Goal: Information Seeking & Learning: Learn about a topic

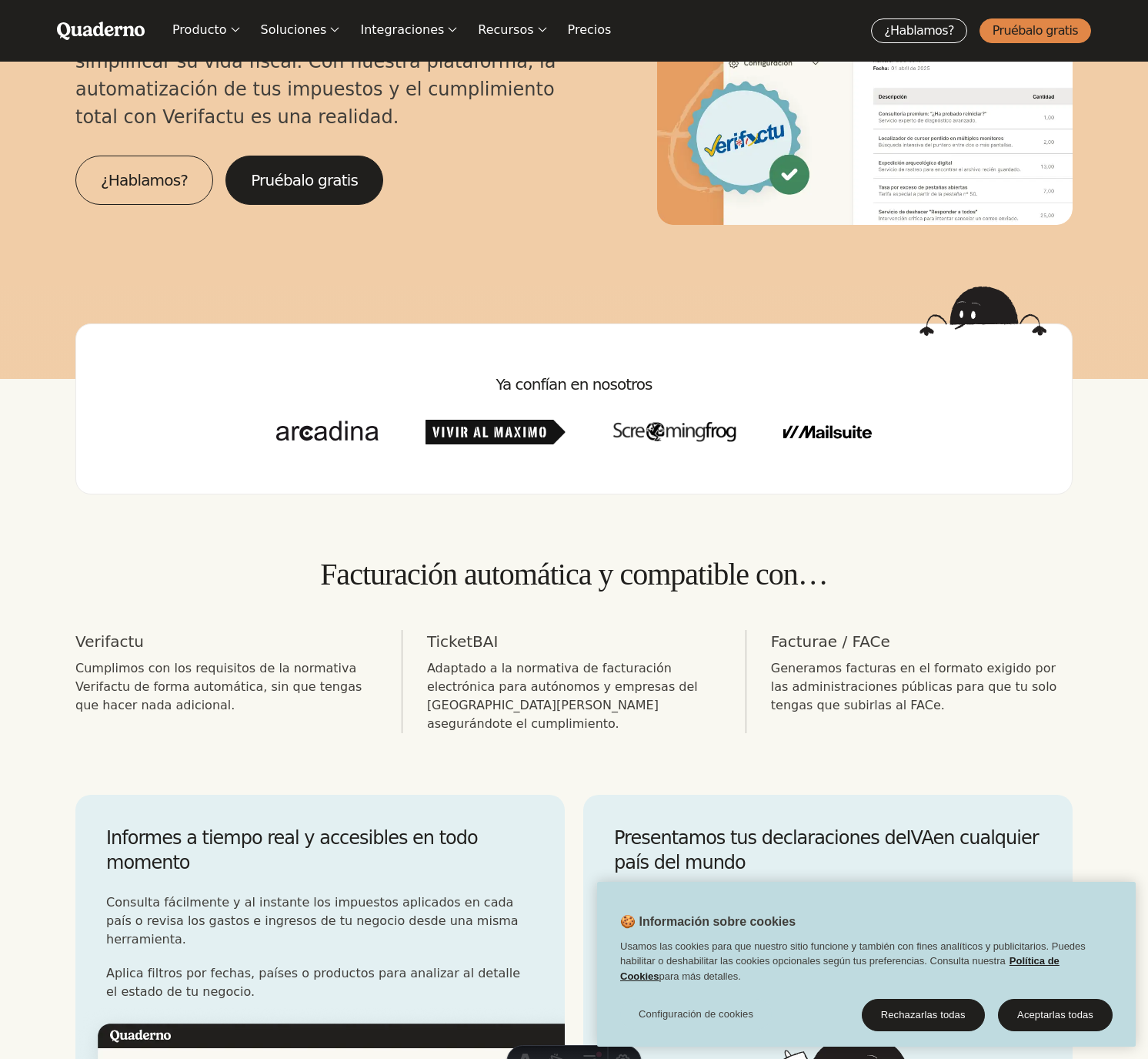
scroll to position [316, 0]
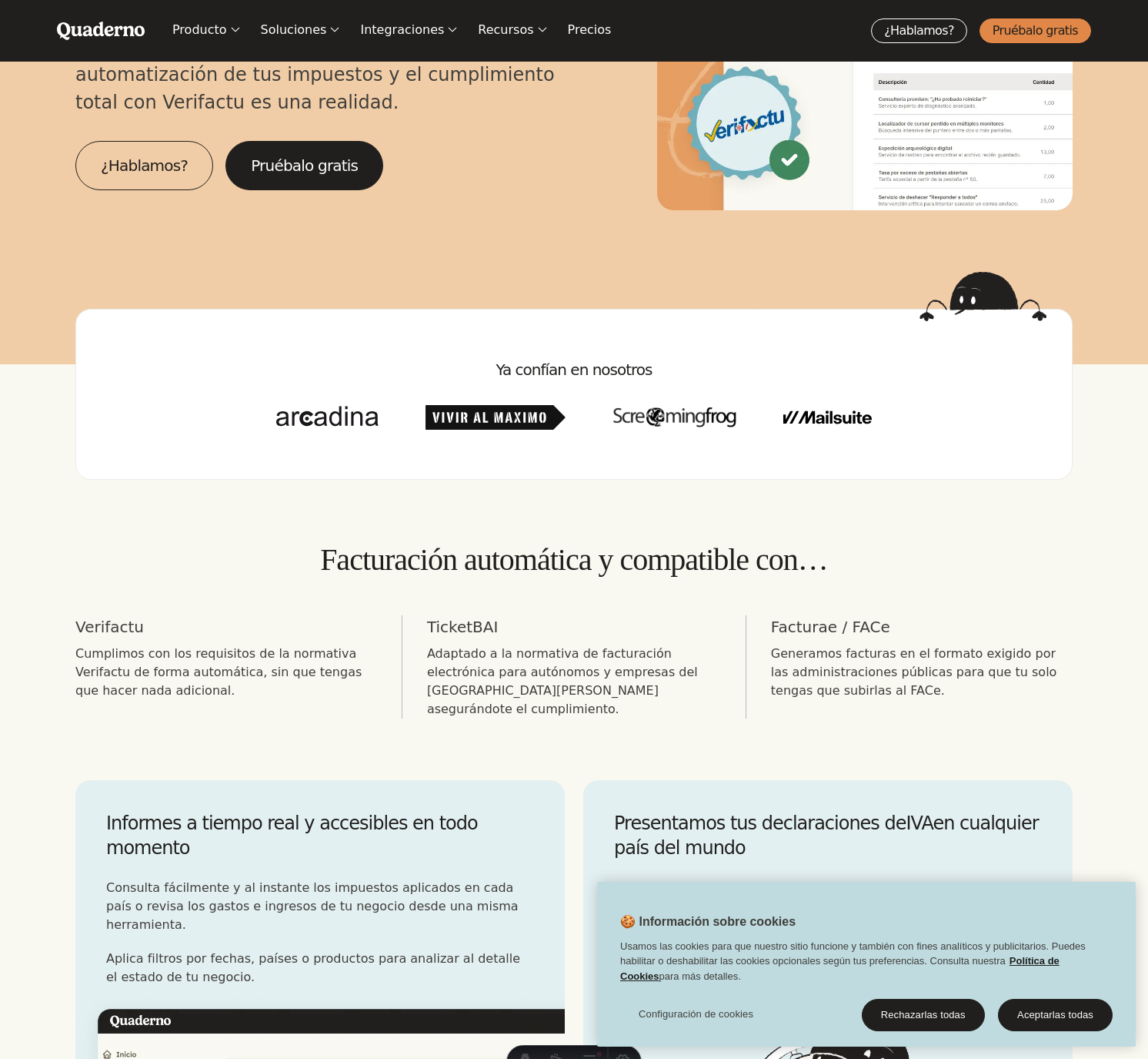
click at [383, 612] on div "Facturación automática y compatible con… Verifactu Cumplimos con los requisitos…" at bounding box center [574, 629] width 998 height 177
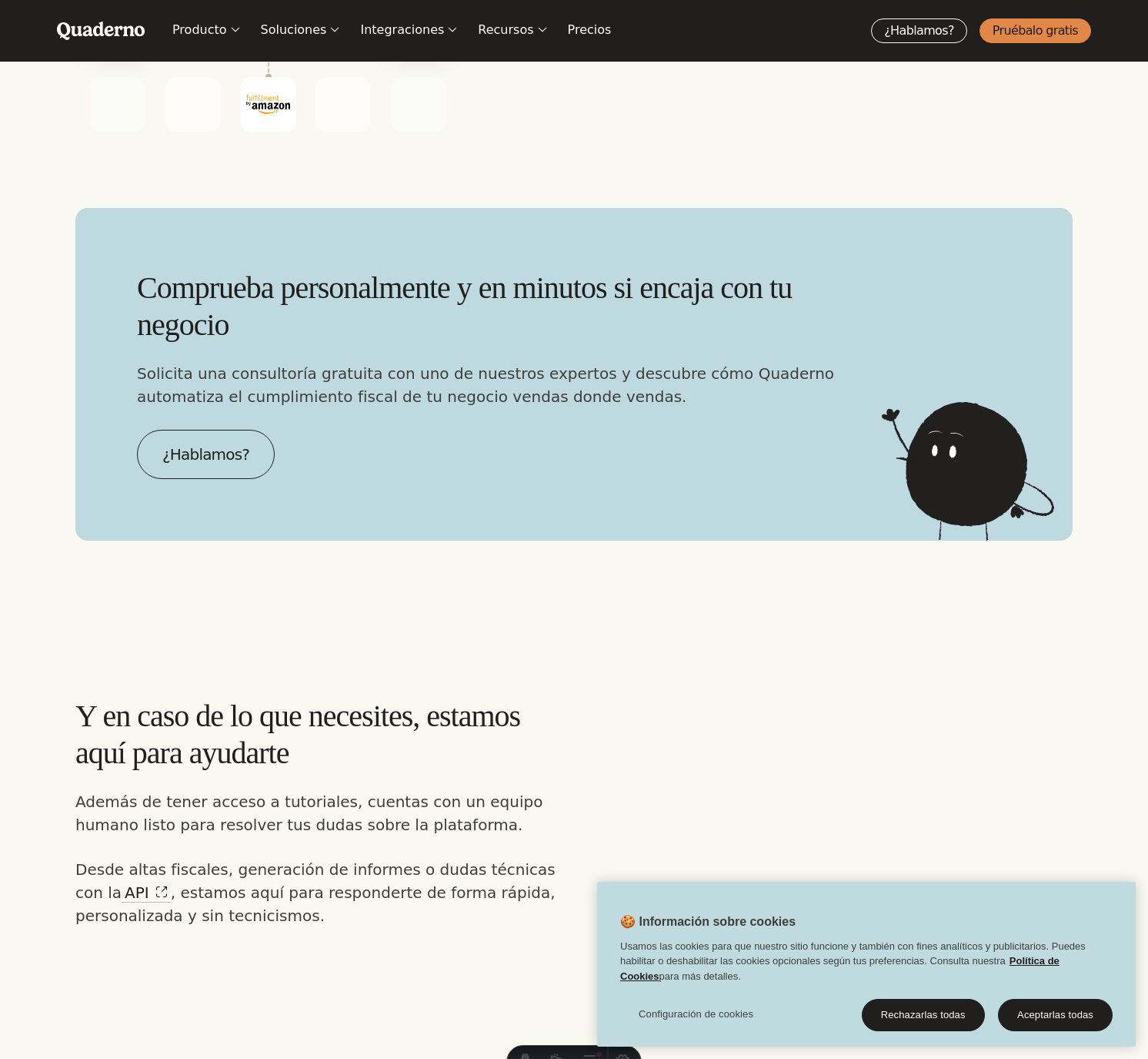
scroll to position [3270, 0]
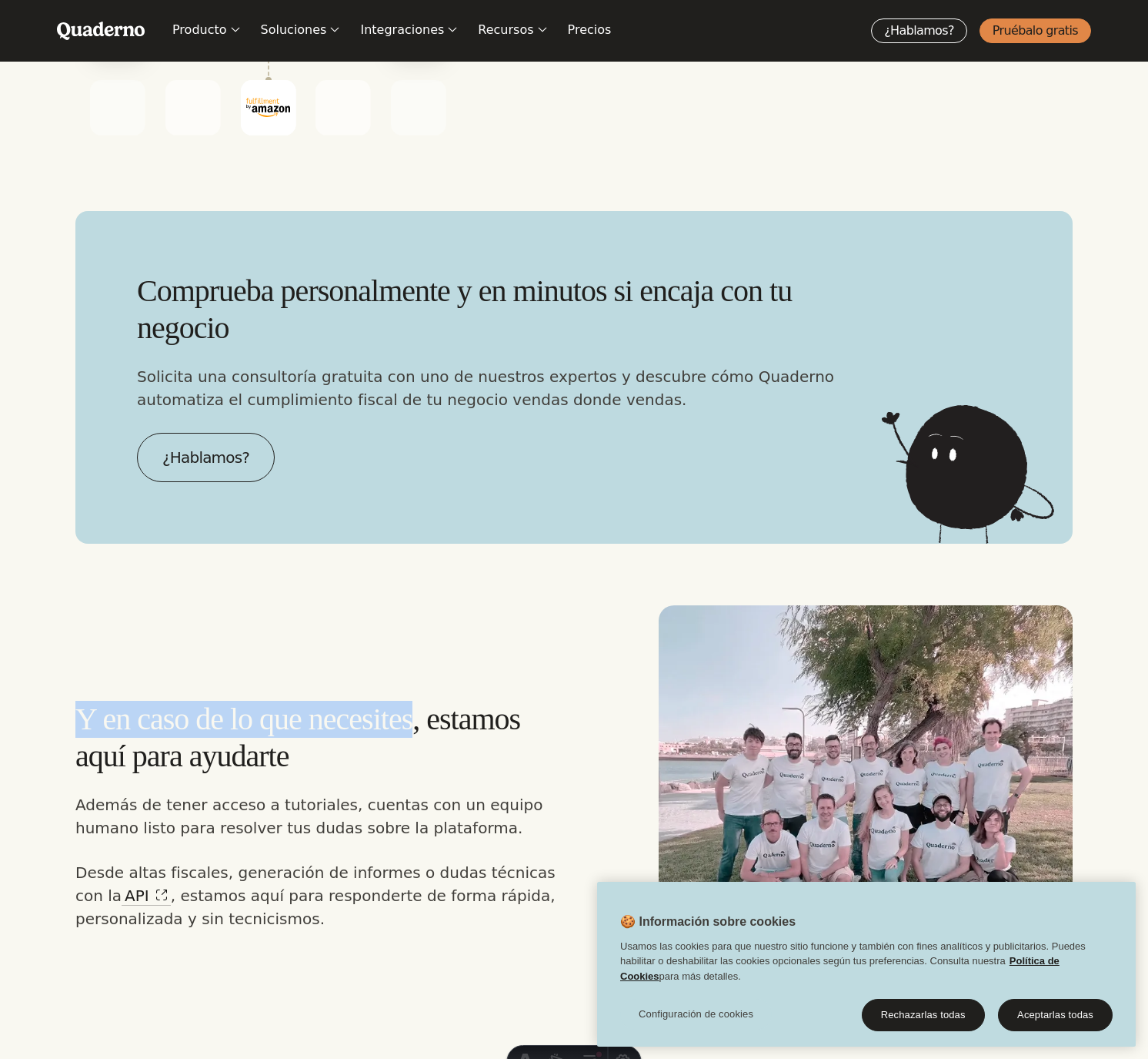
drag, startPoint x: 459, startPoint y: 629, endPoint x: 90, endPoint y: 640, distance: 369.2
click at [69, 643] on section "Y en caso de lo que necesites, estamos aquí para ayudarte Además de tener acces…" at bounding box center [574, 782] width 1148 height 476
copy h3 "Y en caso de lo que necesites"
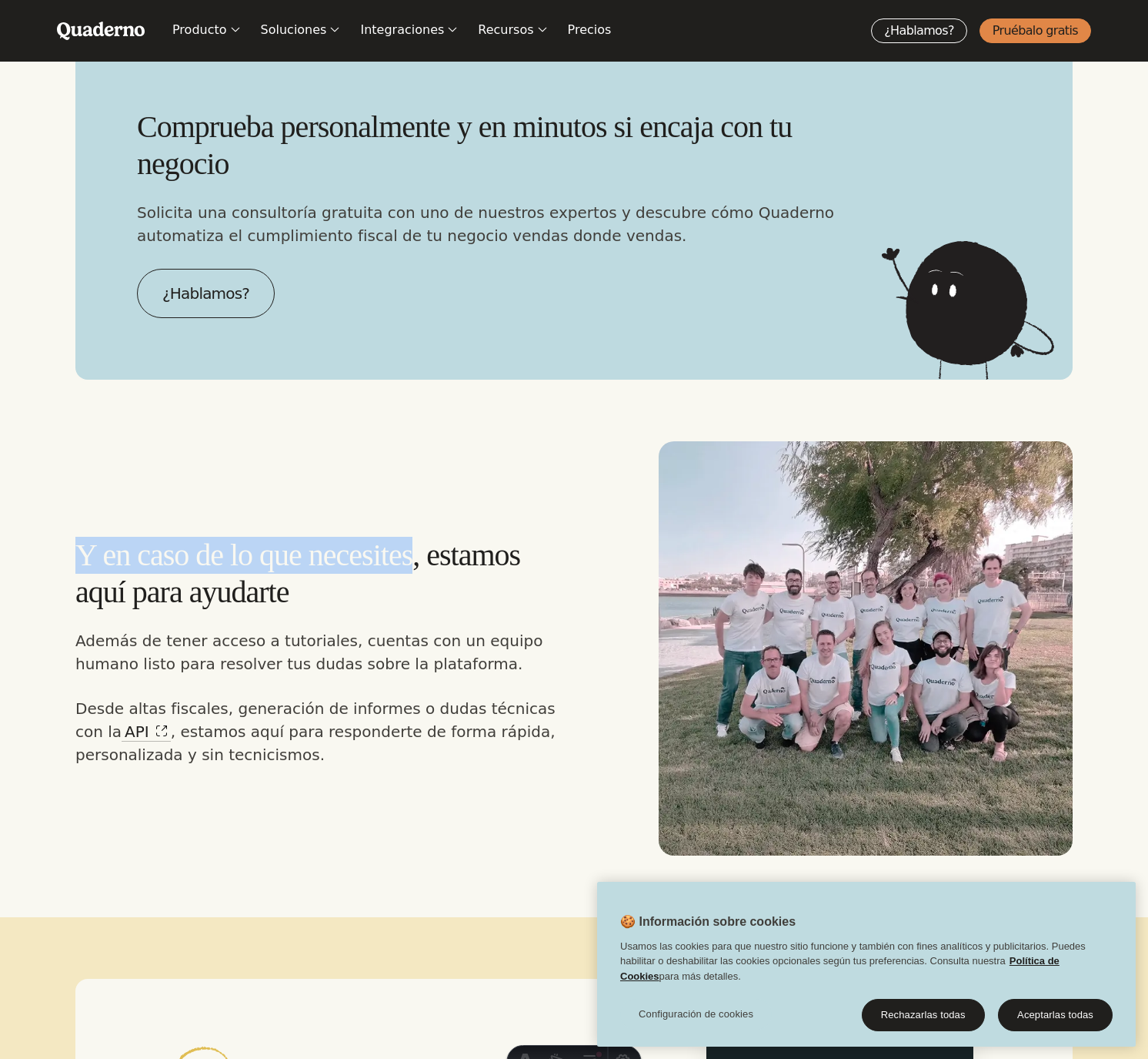
scroll to position [3482, 0]
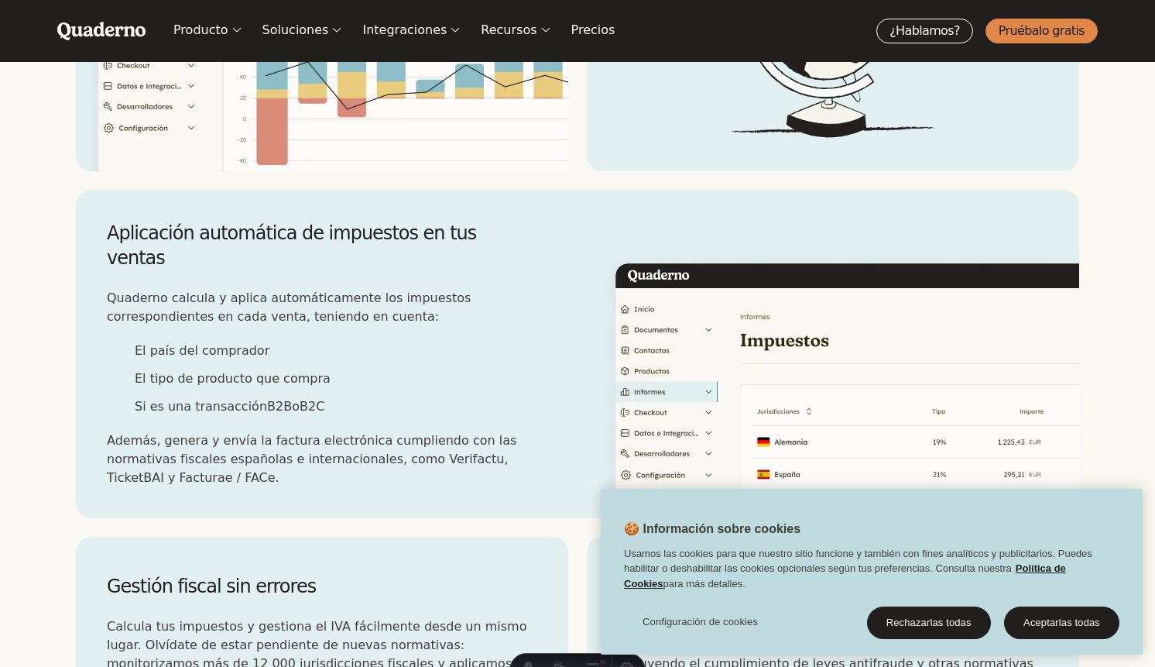
scroll to position [2015, 0]
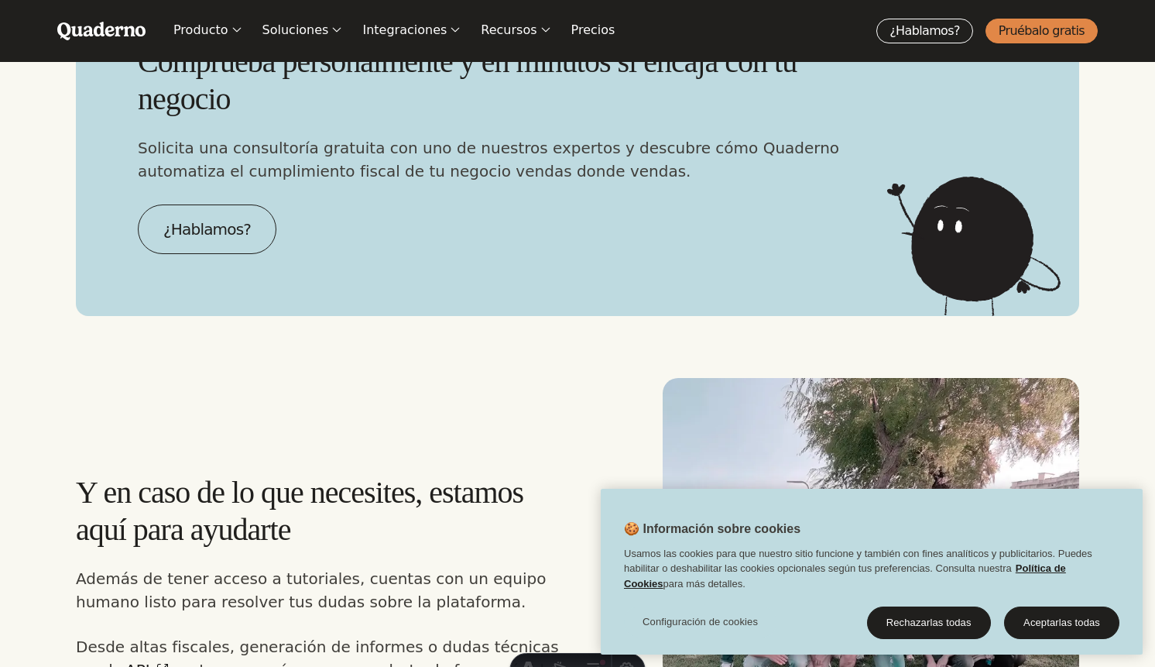
scroll to position [2665, 0]
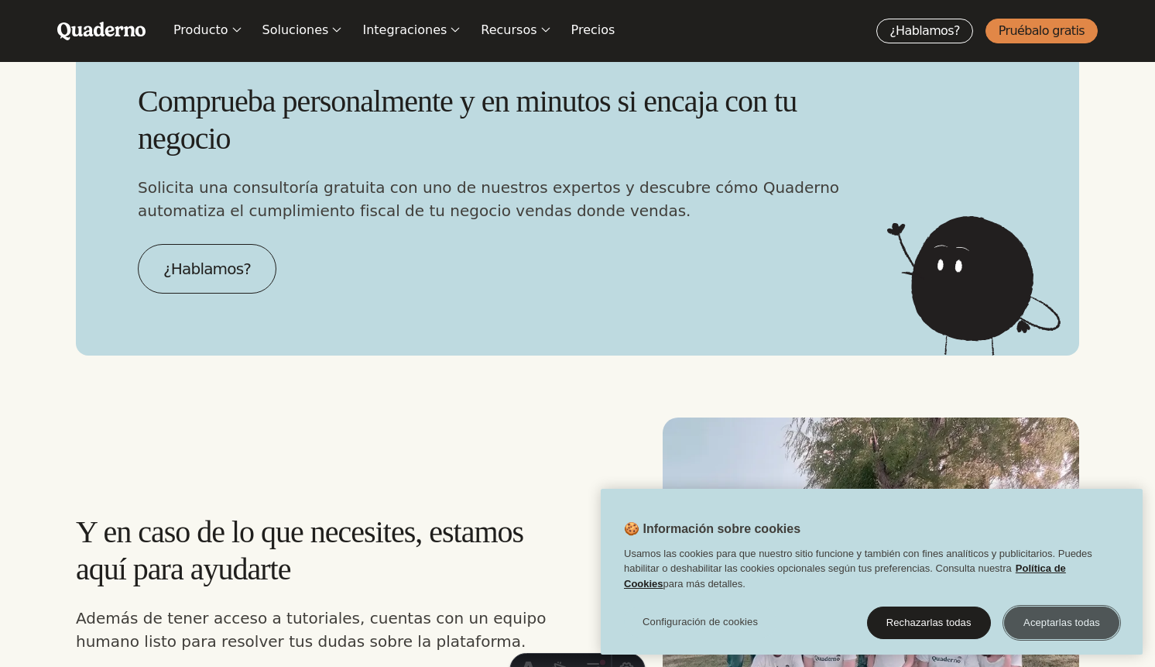
click at [1083, 626] on button "Aceptarlas todas" at bounding box center [1061, 622] width 115 height 33
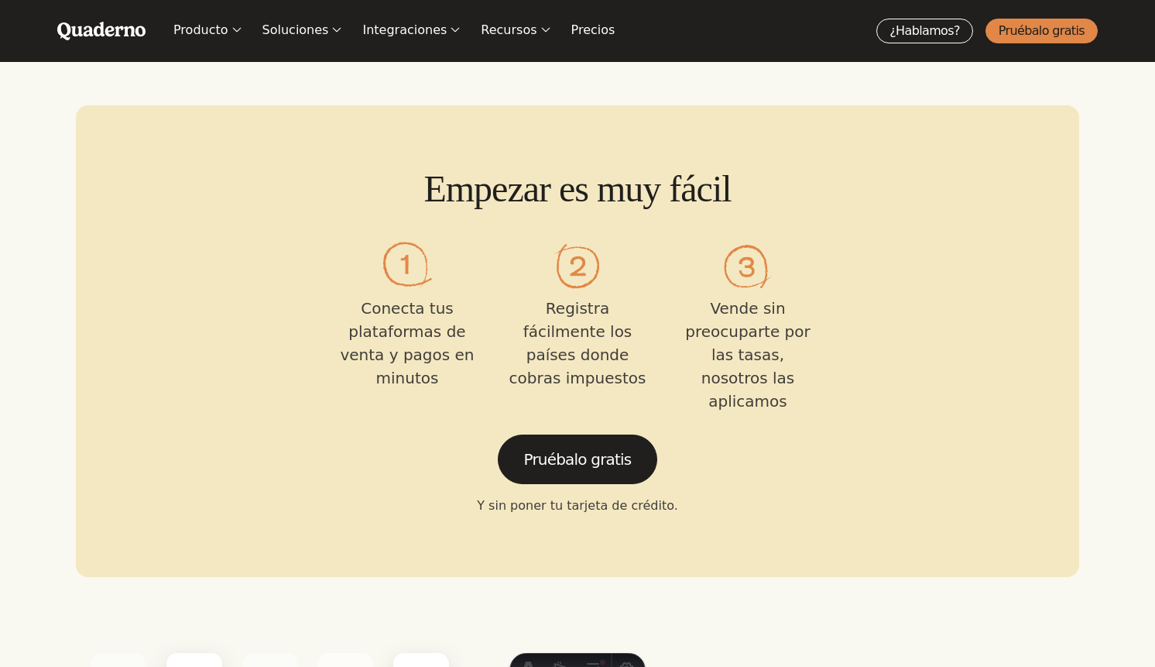
scroll to position [1593, 0]
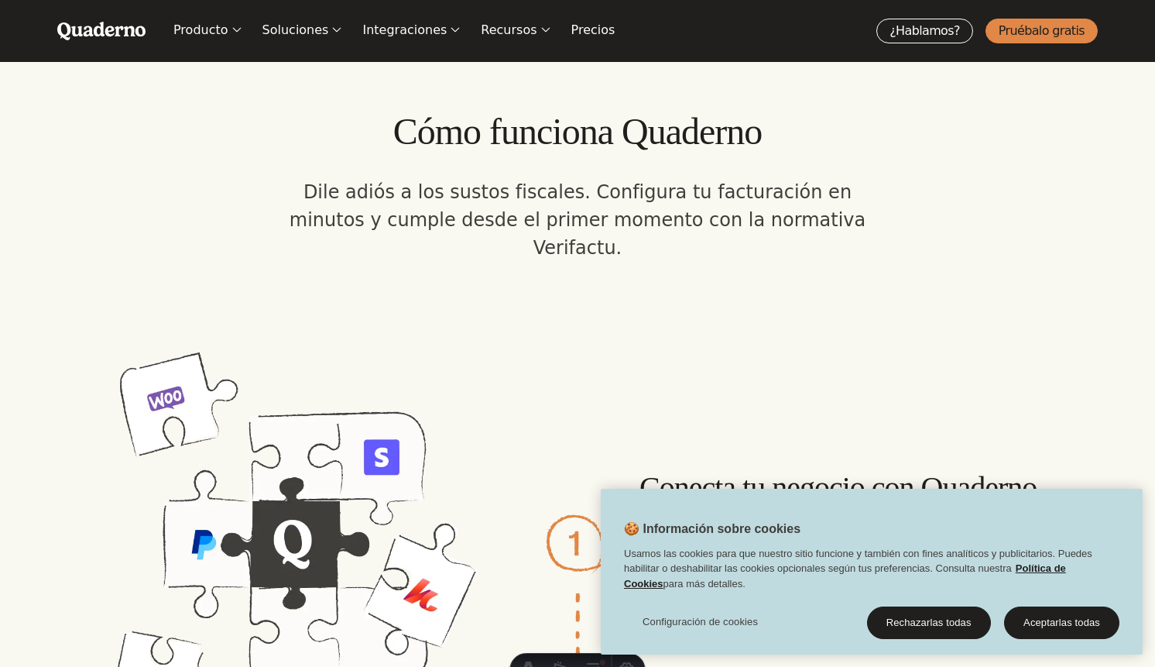
scroll to position [1593, 0]
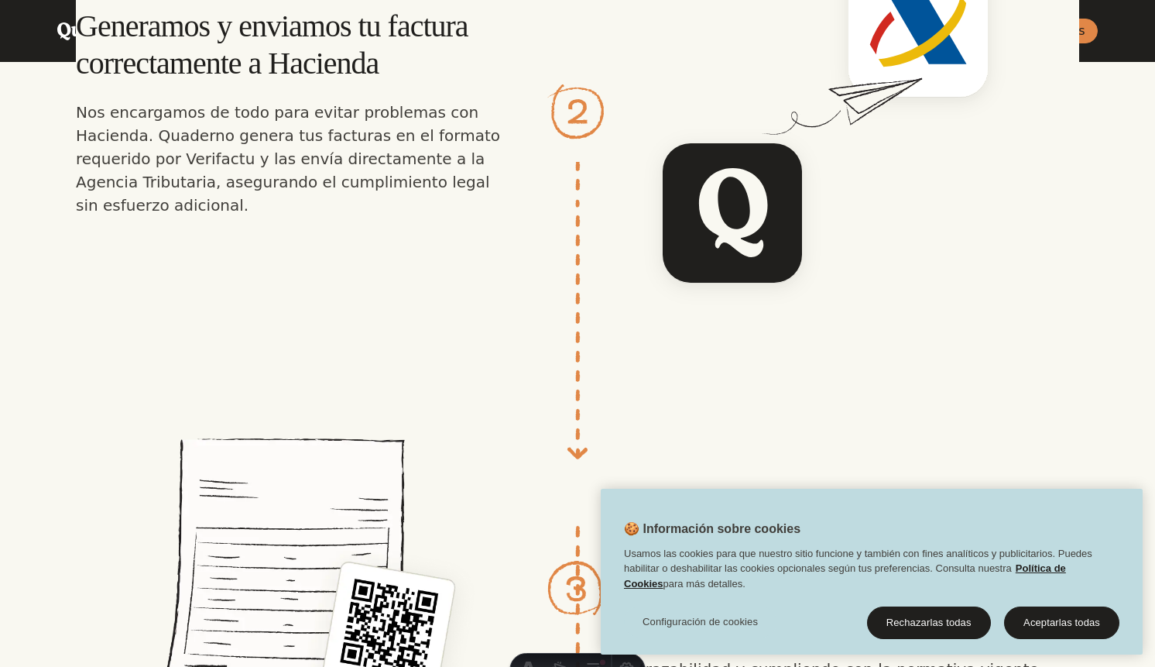
scroll to position [2505, 0]
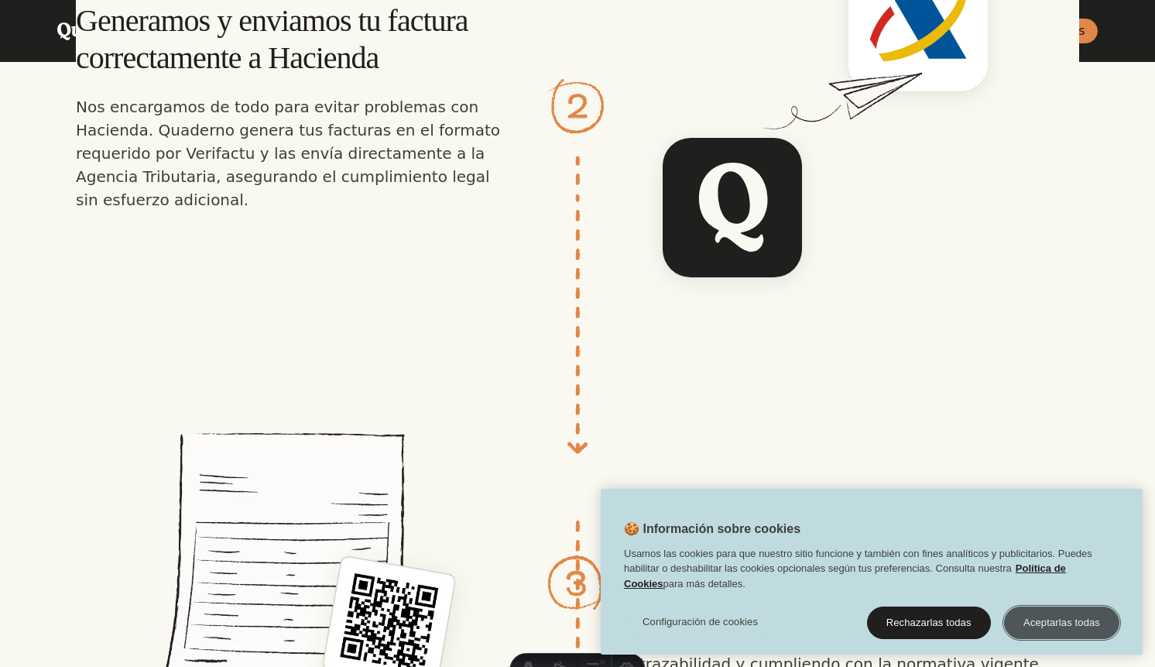
click at [1050, 620] on button "Aceptarlas todas" at bounding box center [1061, 622] width 115 height 33
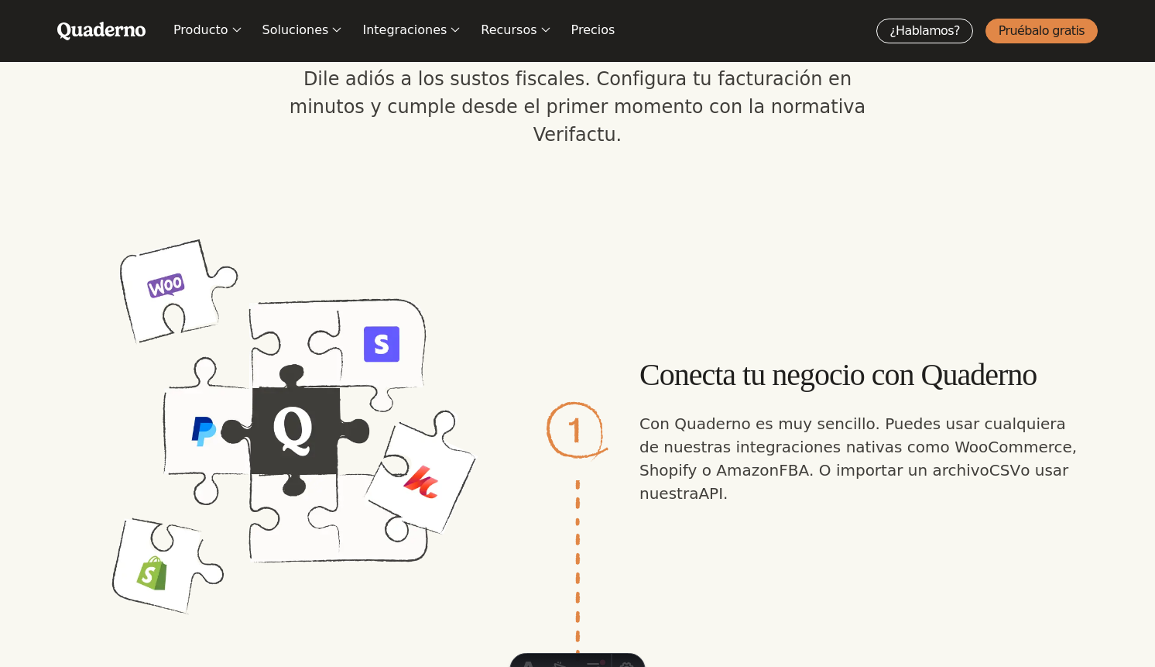
scroll to position [1710, 0]
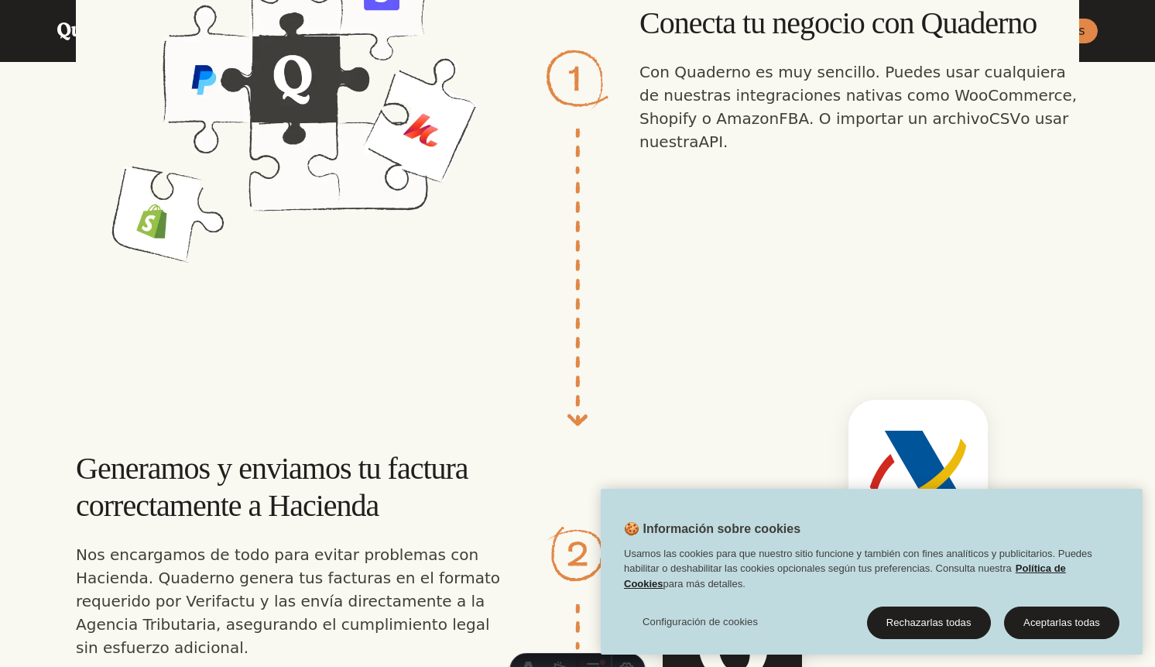
scroll to position [2060, 0]
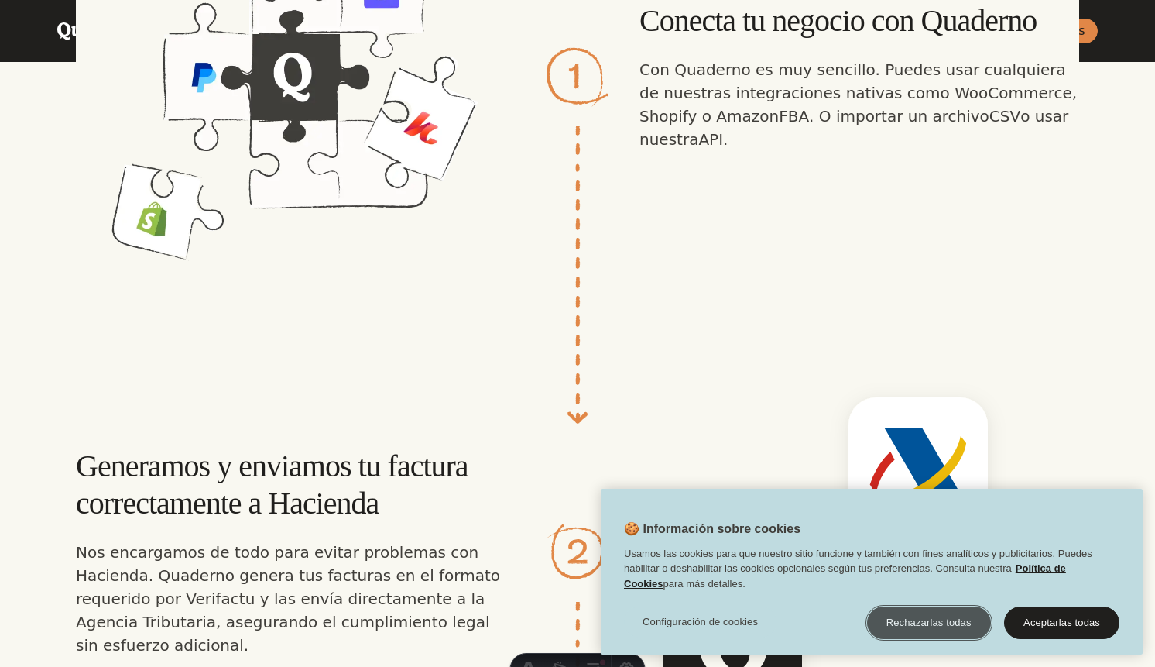
drag, startPoint x: 944, startPoint y: 629, endPoint x: 147, endPoint y: 91, distance: 961.2
click at [943, 627] on button "Rechazarlas todas" at bounding box center [929, 622] width 124 height 33
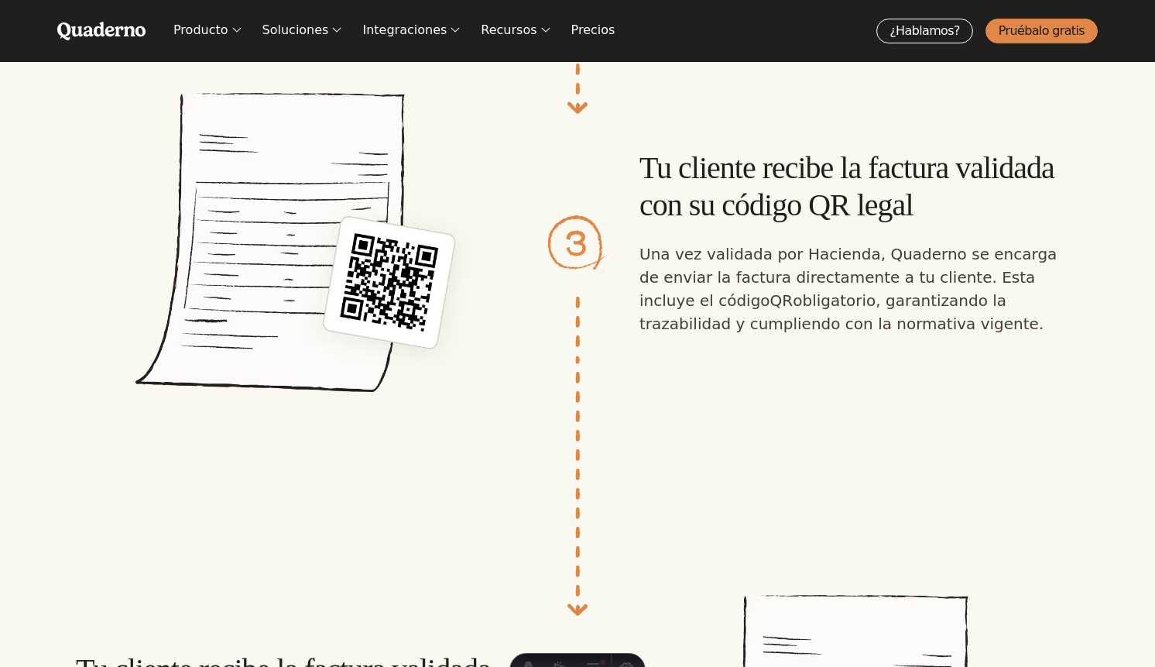
scroll to position [2868, 0]
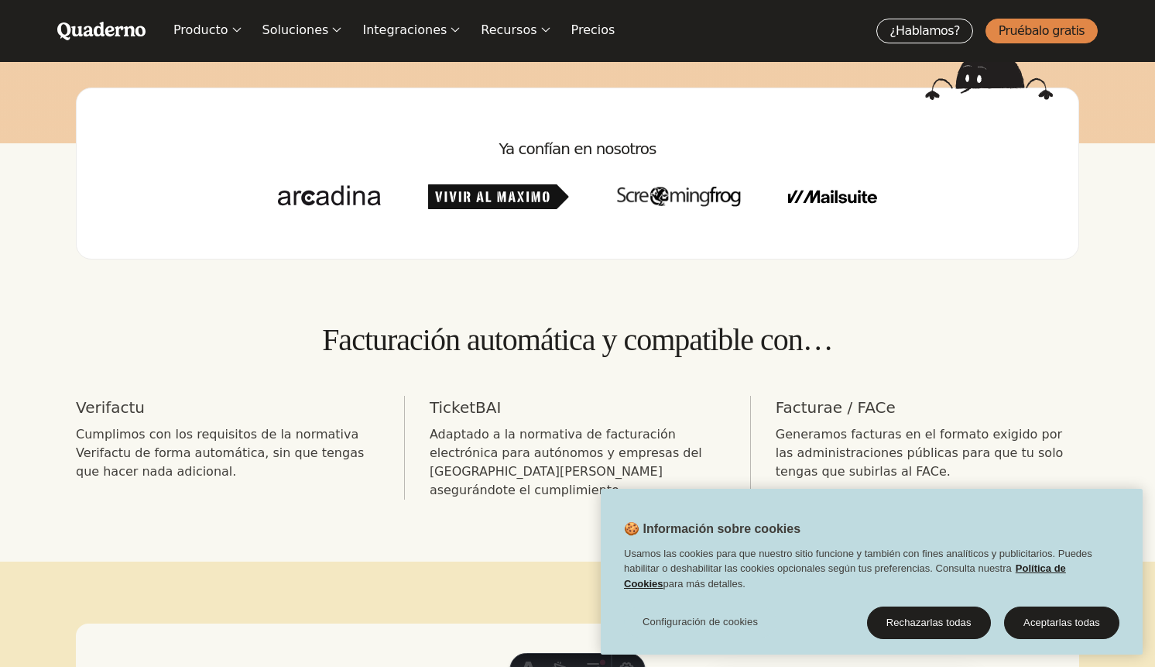
scroll to position [541, 0]
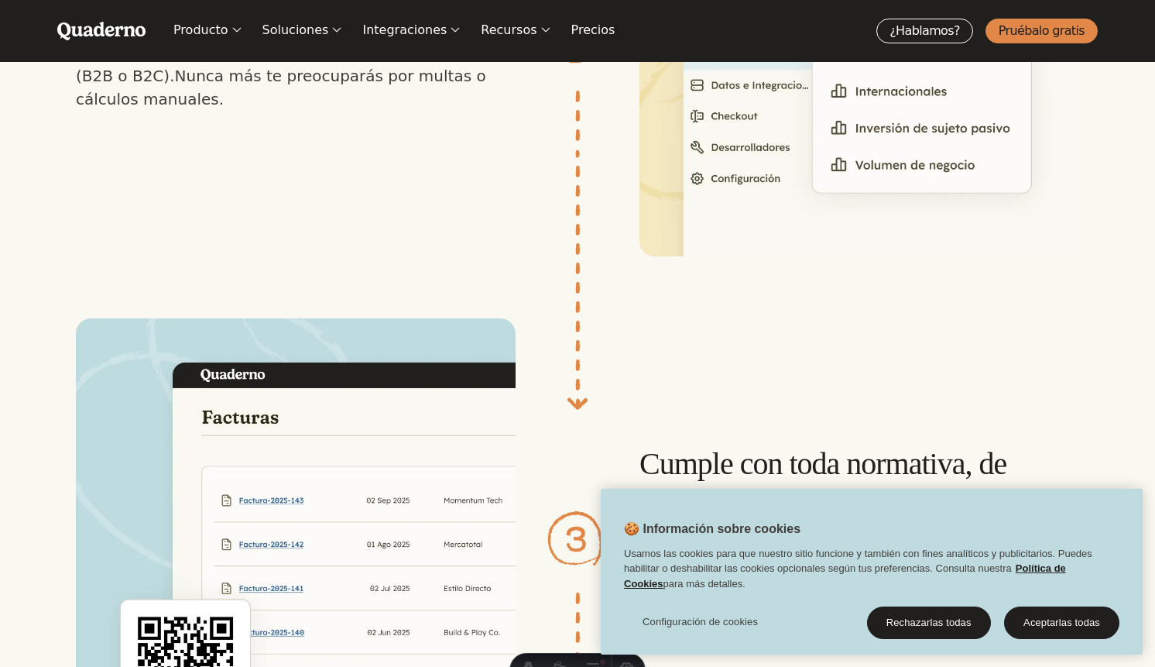
scroll to position [1756, 0]
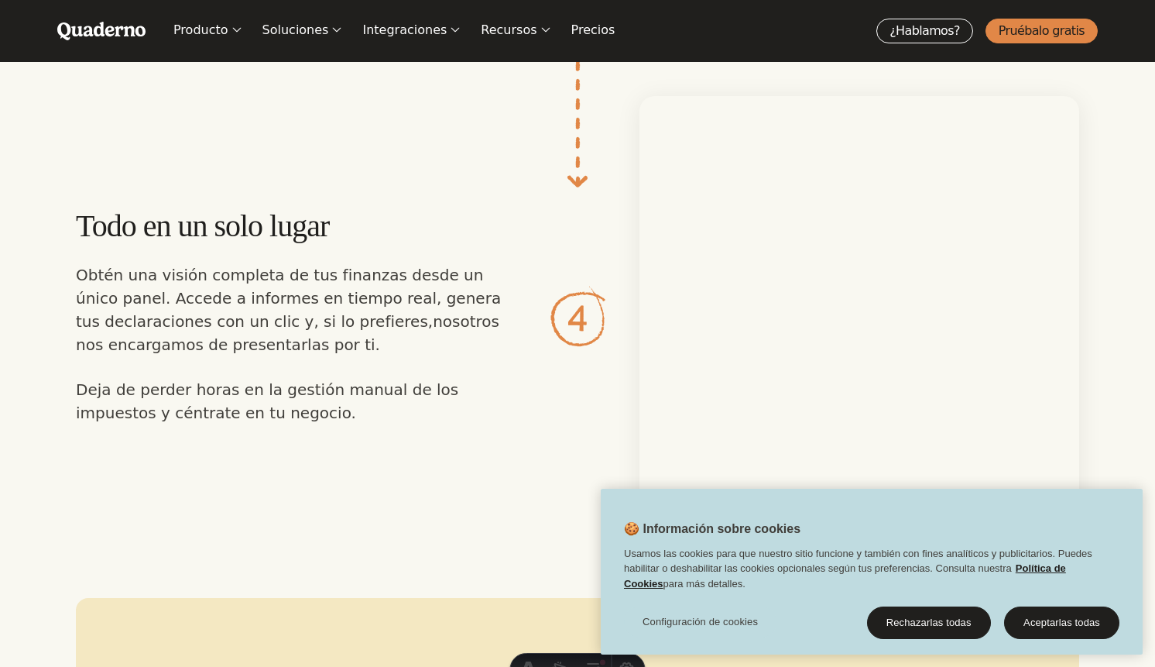
scroll to position [3327, 0]
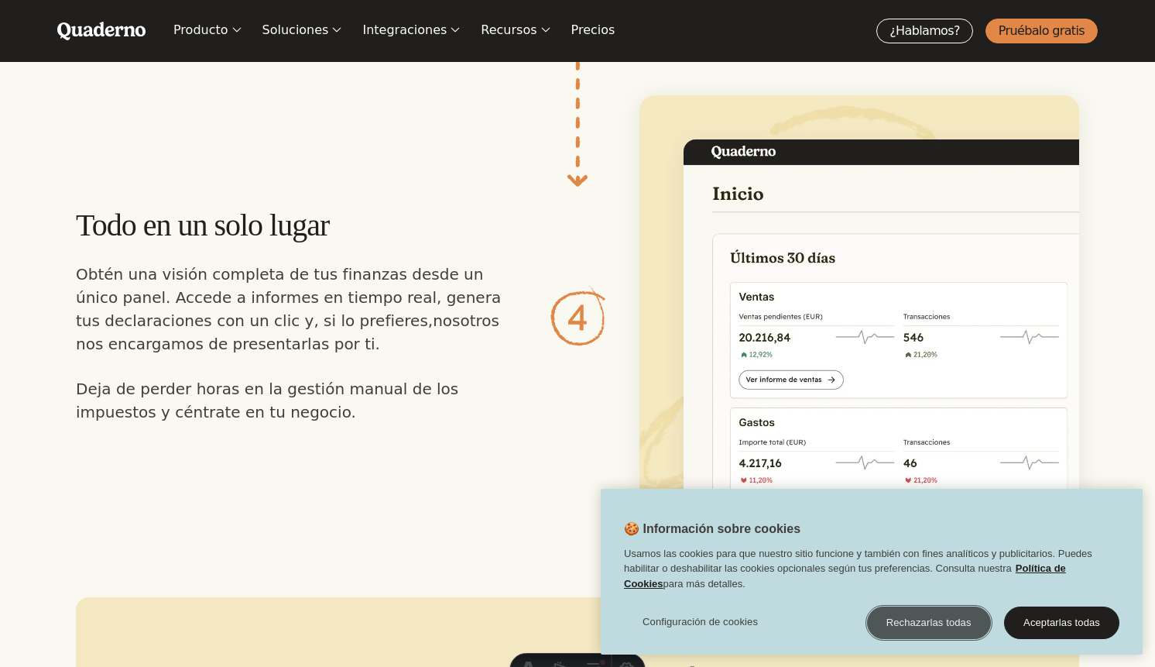
click at [926, 617] on button "Rechazarlas todas" at bounding box center [929, 622] width 124 height 33
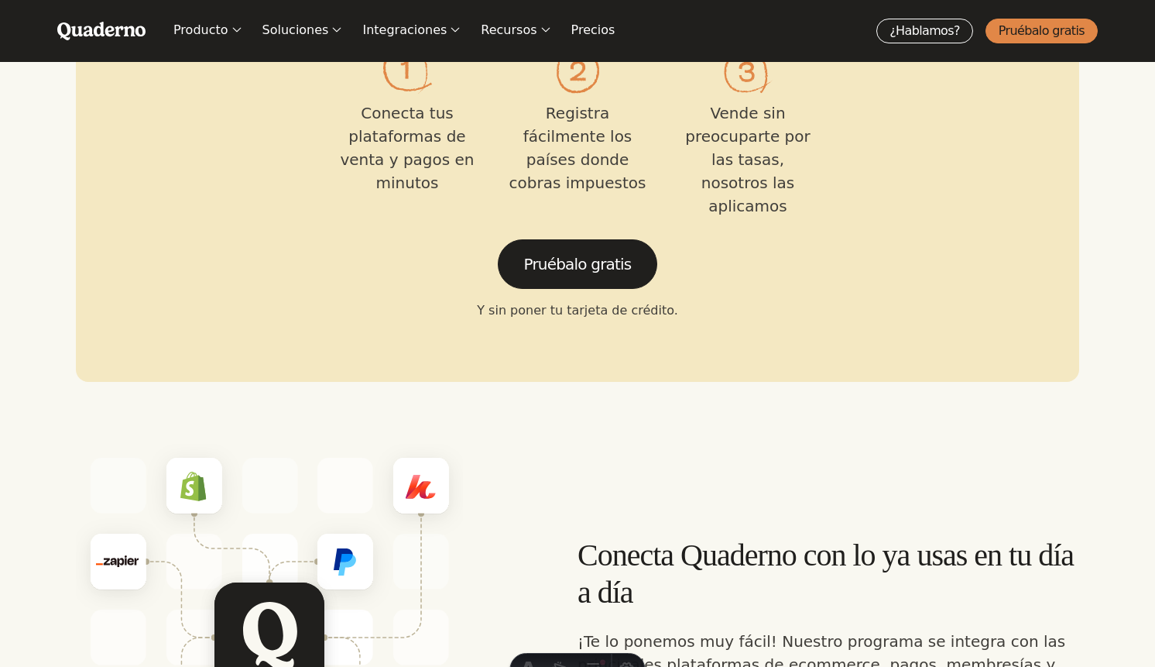
scroll to position [4043, 0]
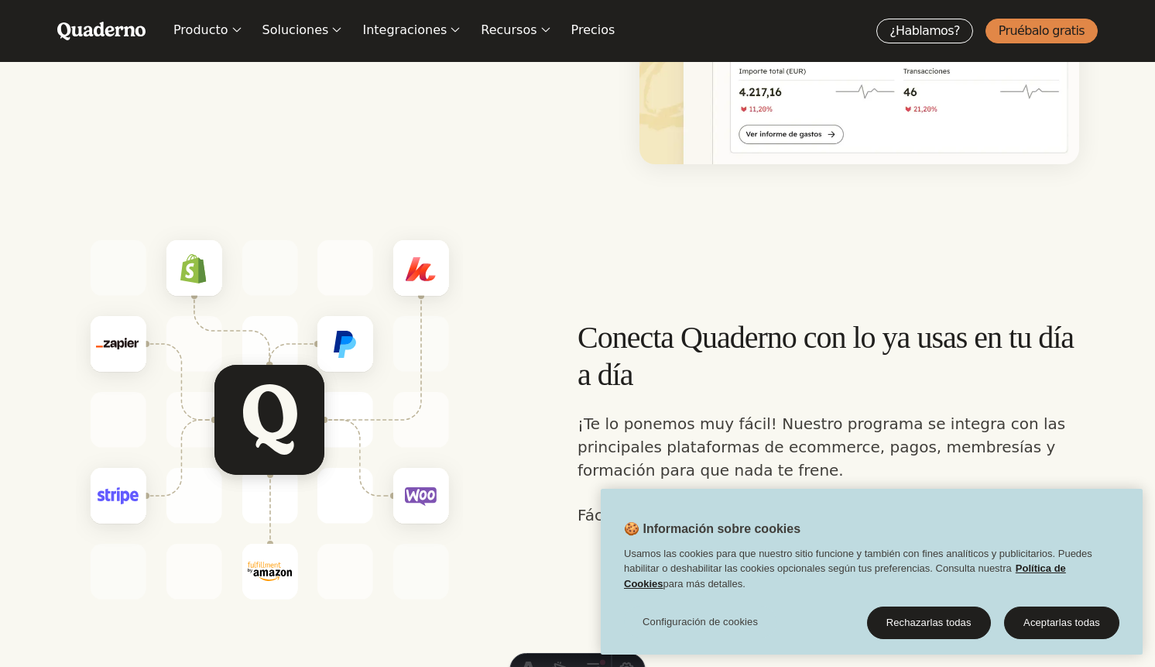
scroll to position [3699, 0]
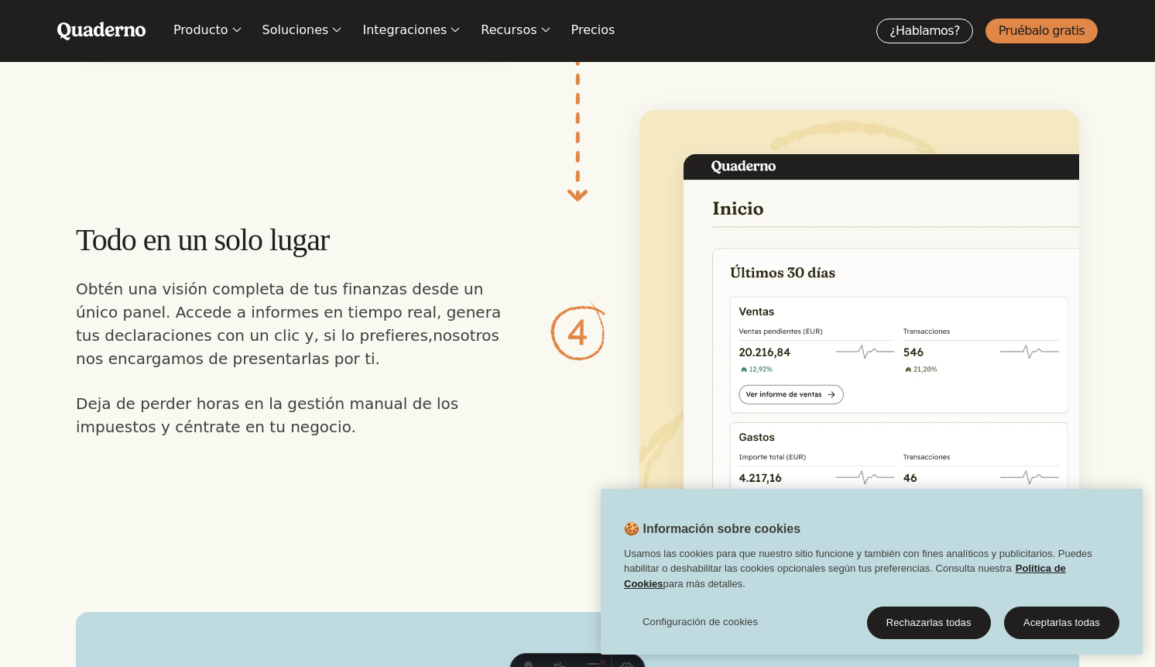
scroll to position [3317, 0]
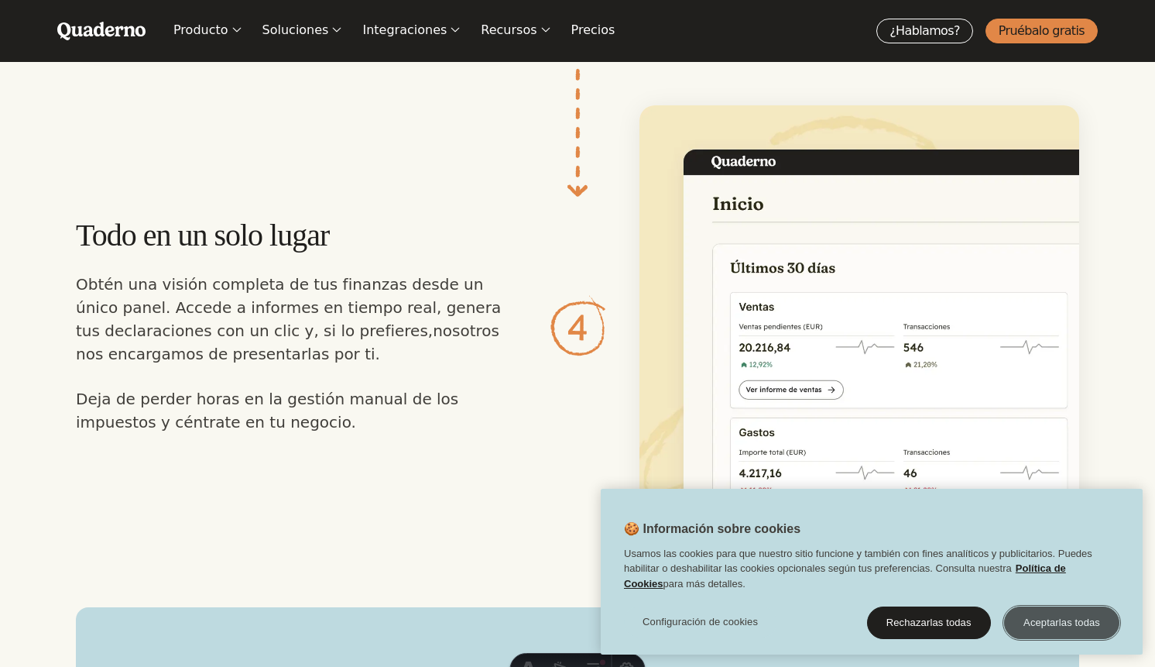
click at [1079, 623] on button "Aceptarlas todas" at bounding box center [1061, 622] width 115 height 33
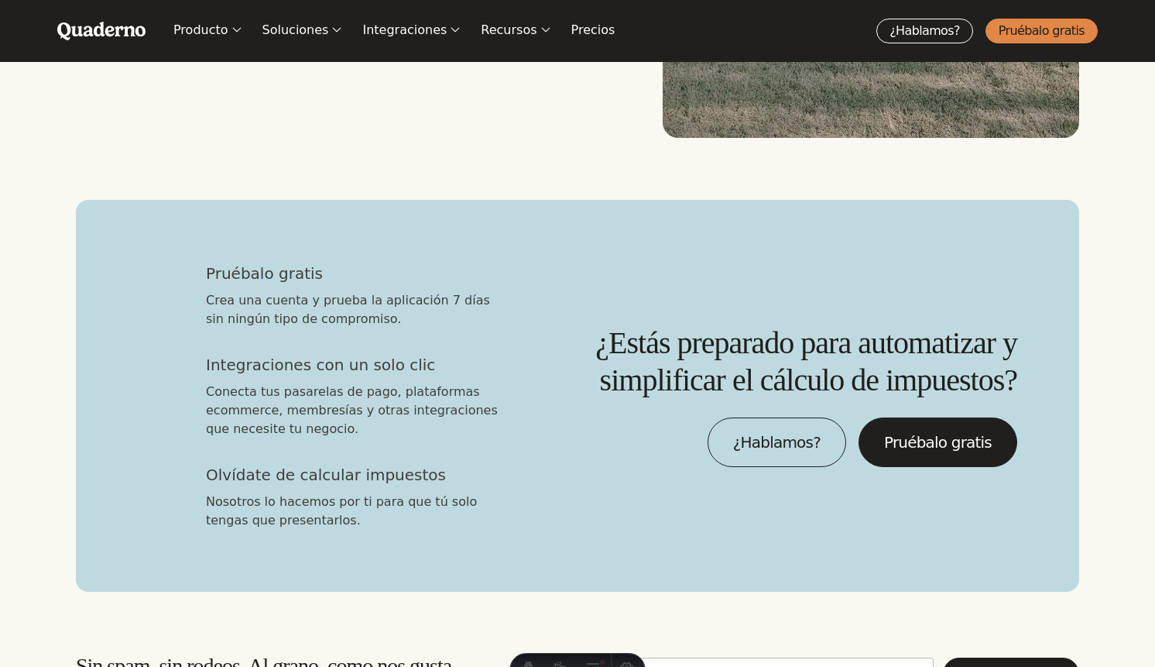
scroll to position [4617, 0]
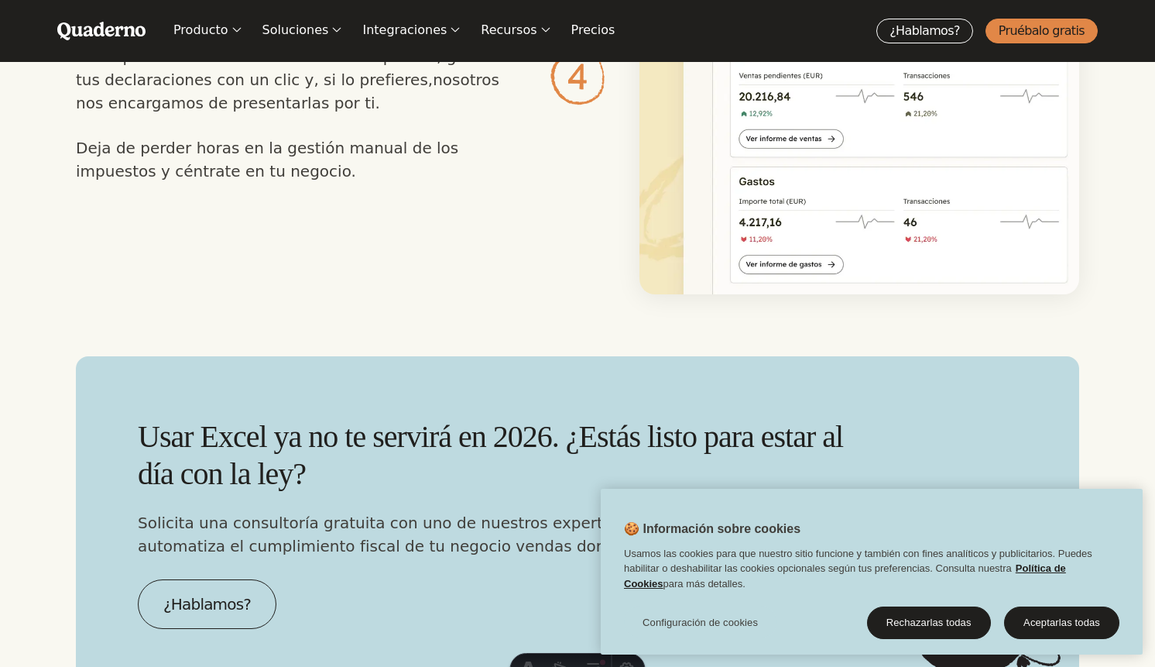
scroll to position [3566, 0]
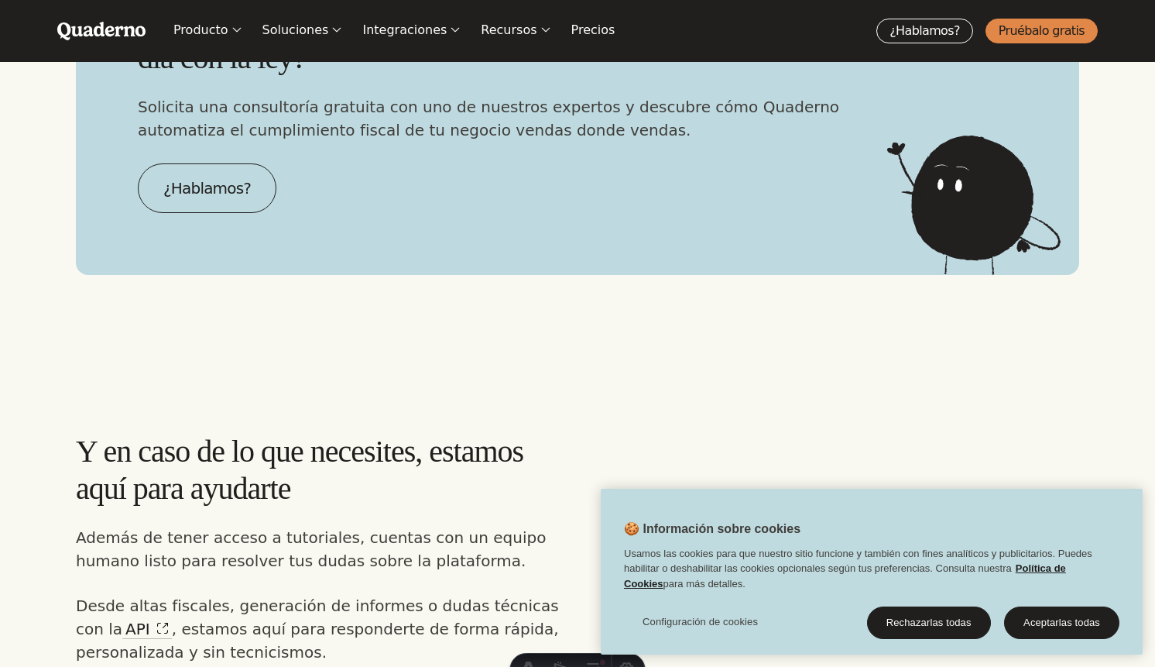
scroll to position [3983, 0]
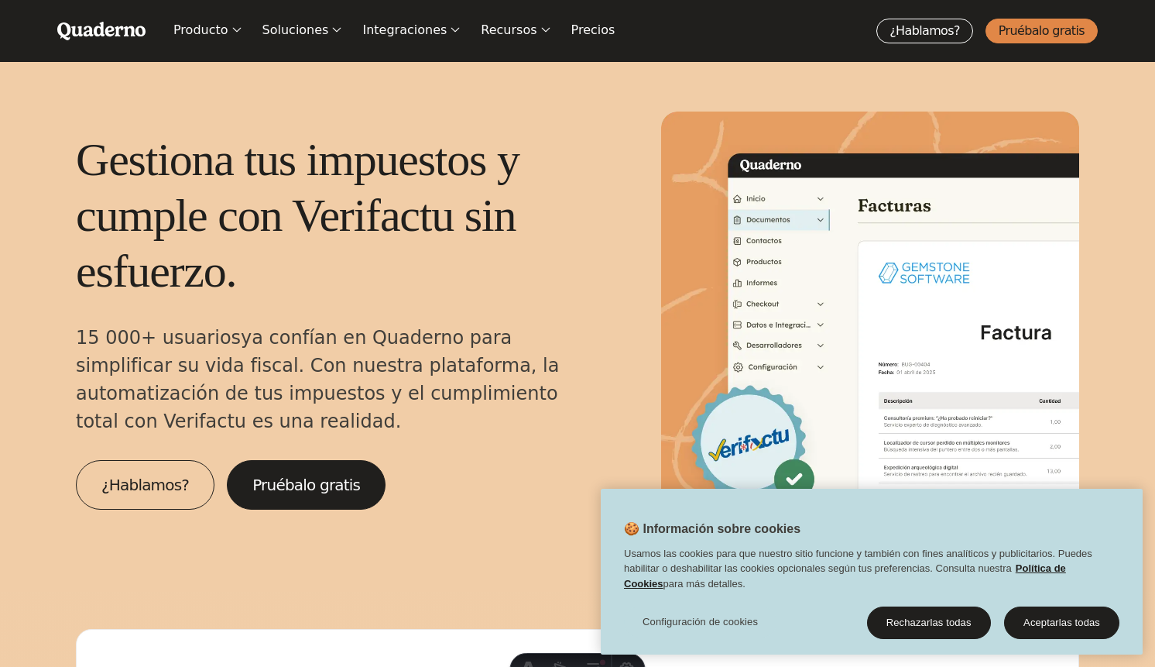
scroll to position [3983, 0]
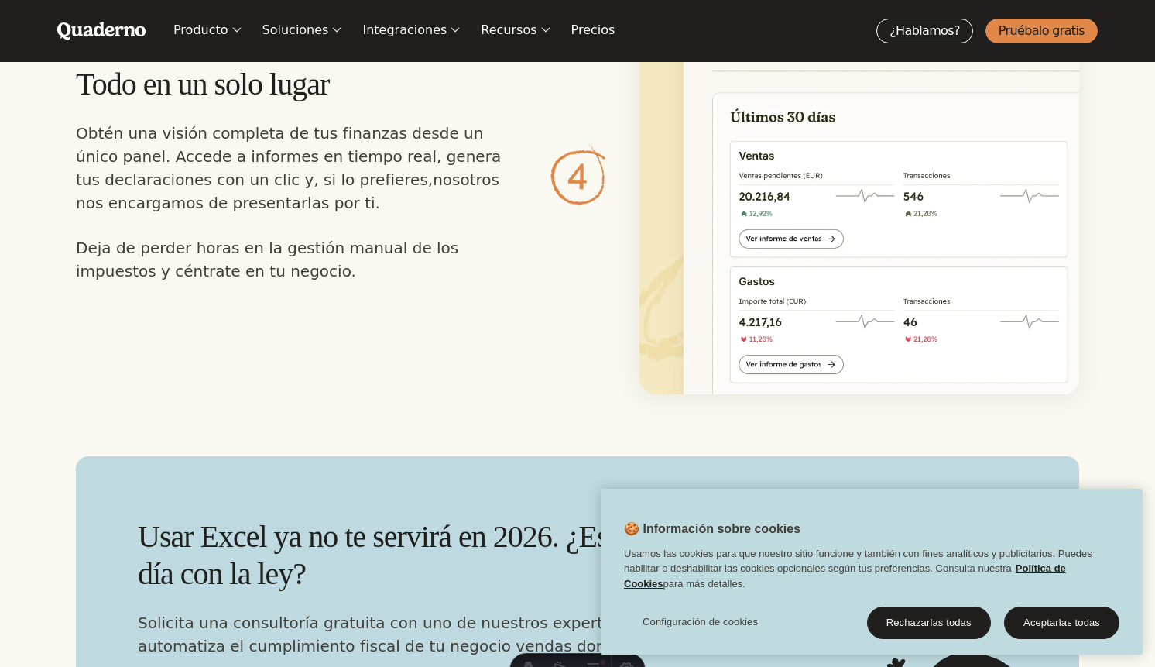
scroll to position [3473, 0]
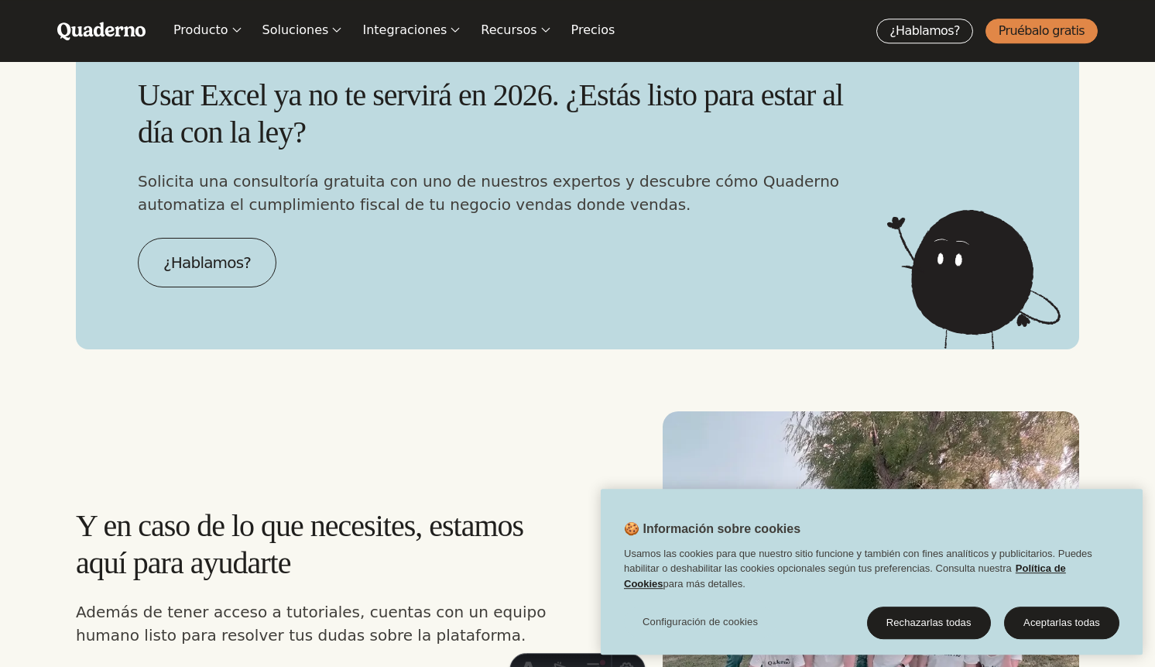
scroll to position [3912, 0]
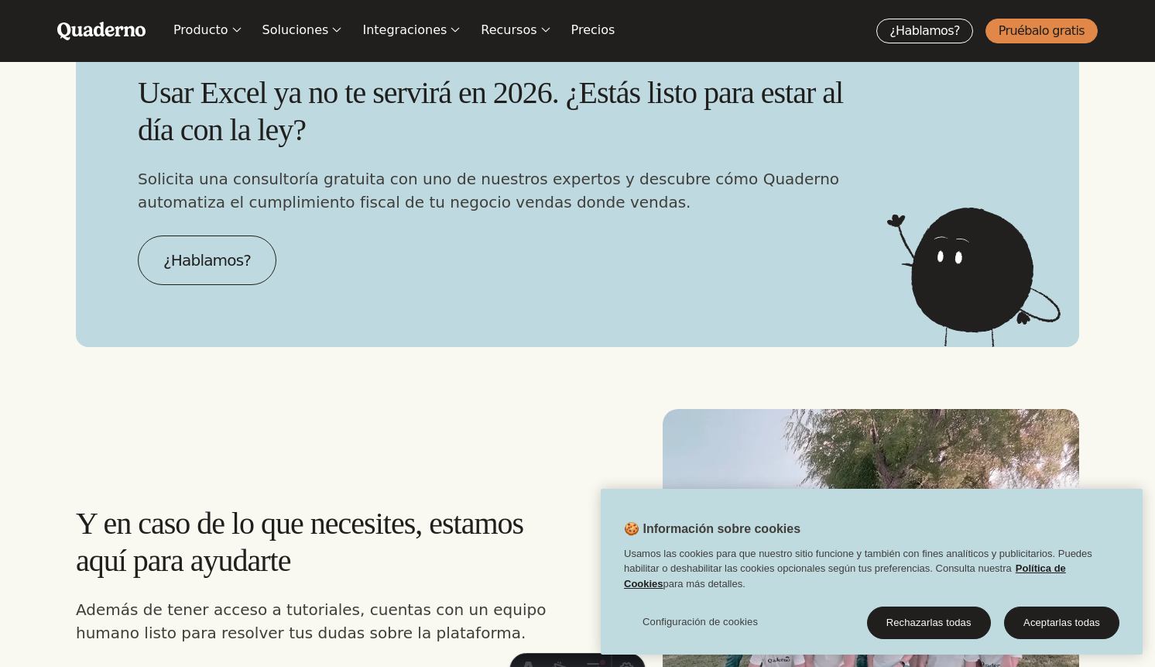
scroll to position [3912, 0]
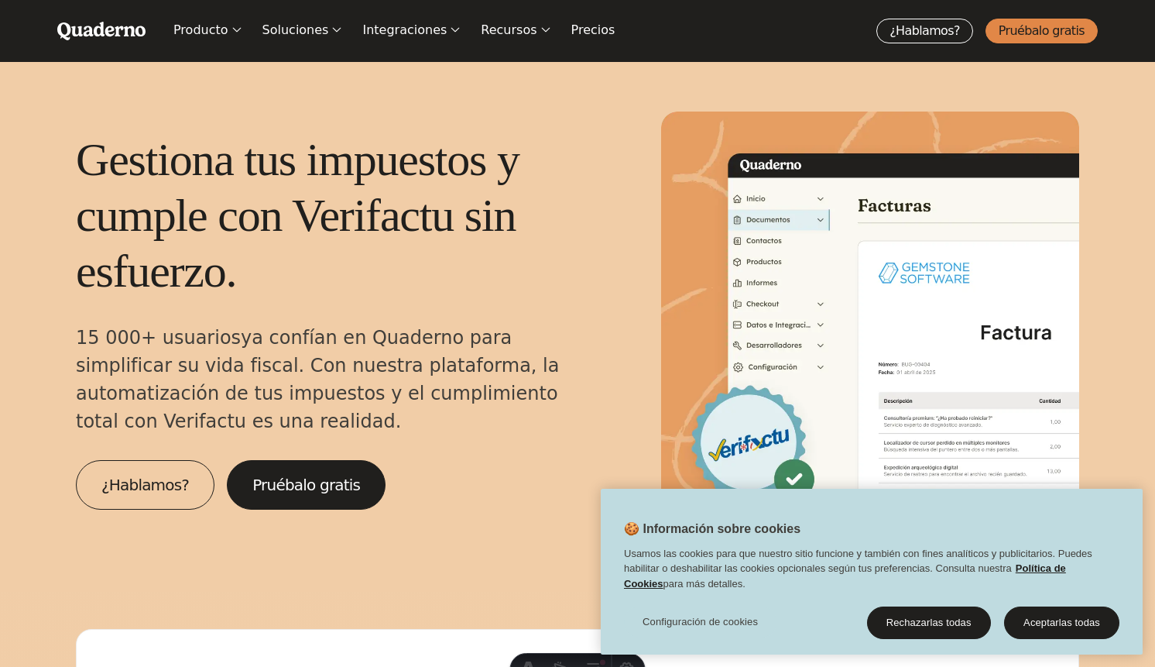
scroll to position [3764, 0]
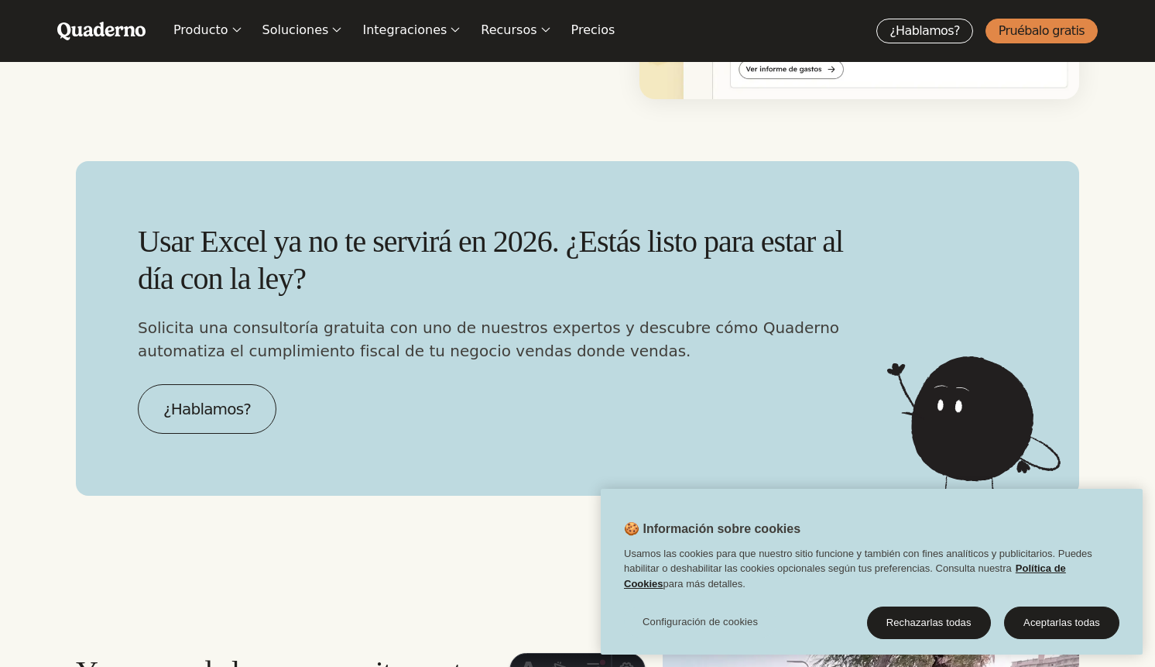
scroll to position [3763, 0]
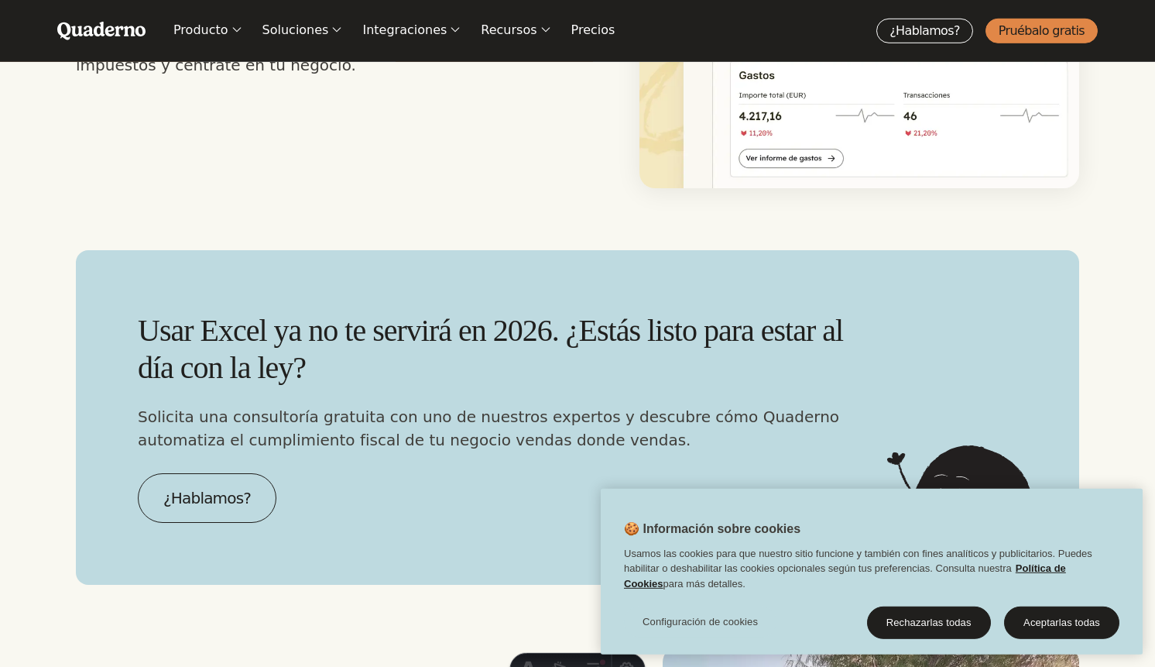
scroll to position [3672, 0]
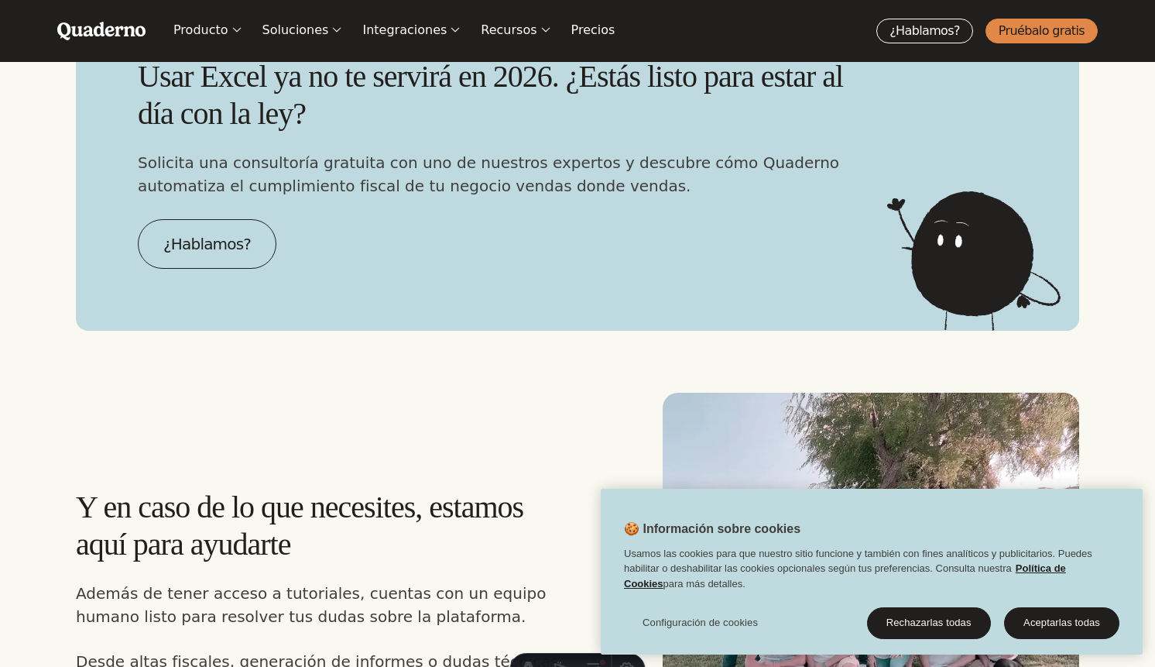
scroll to position [3961, 0]
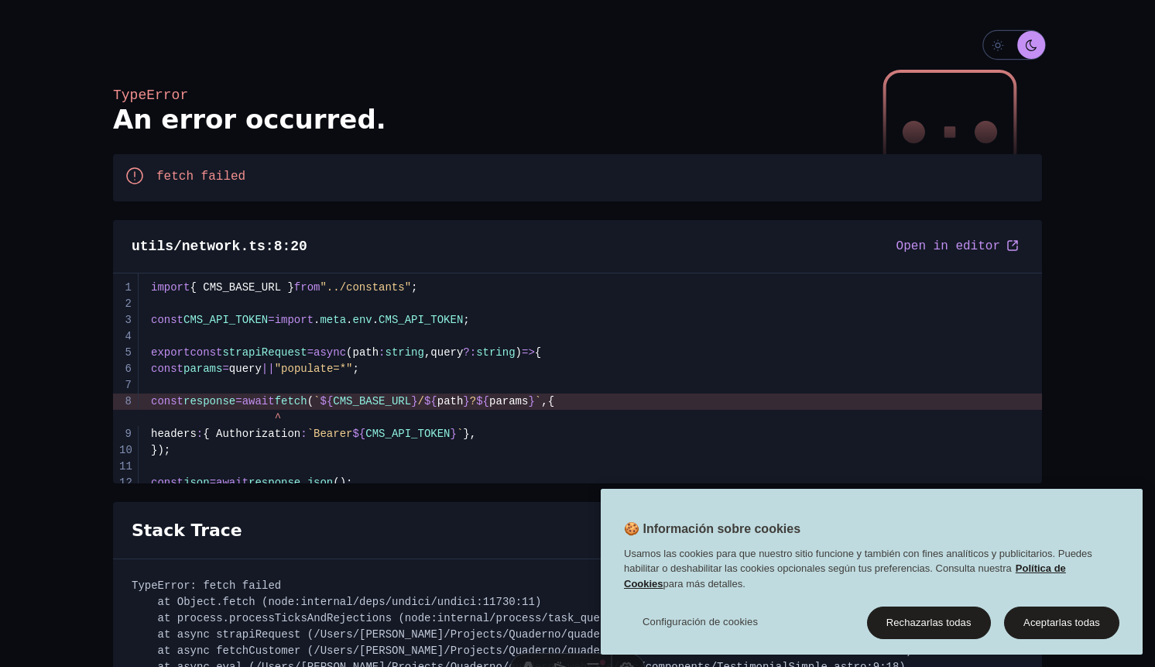
scroll to position [63, 0]
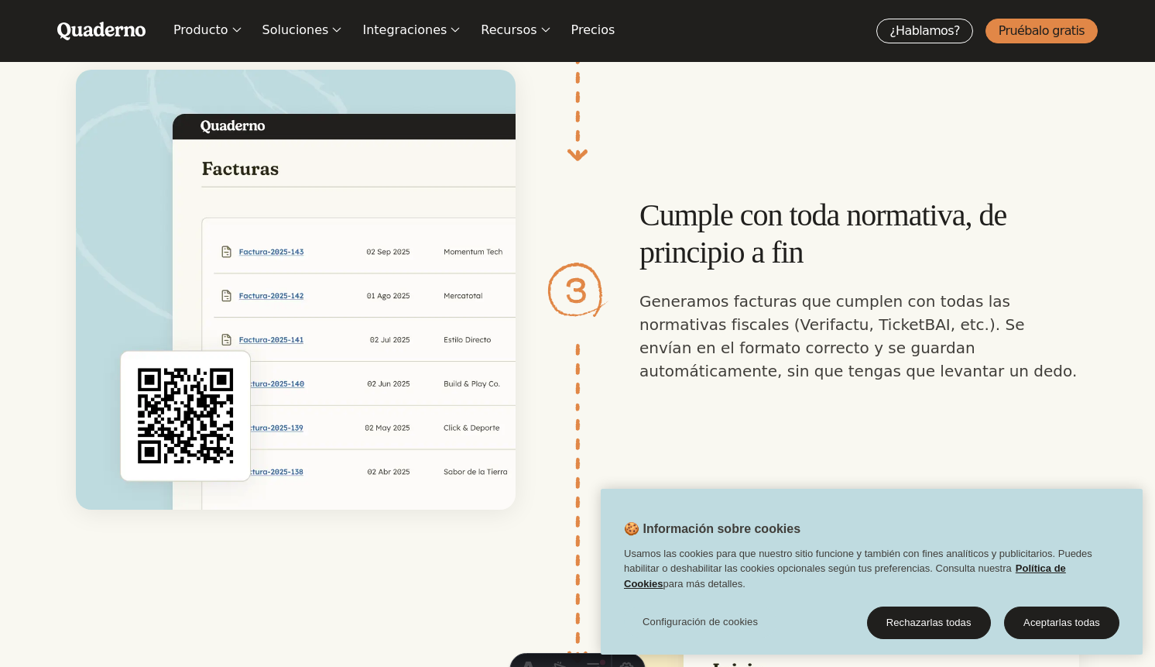
scroll to position [2841, 0]
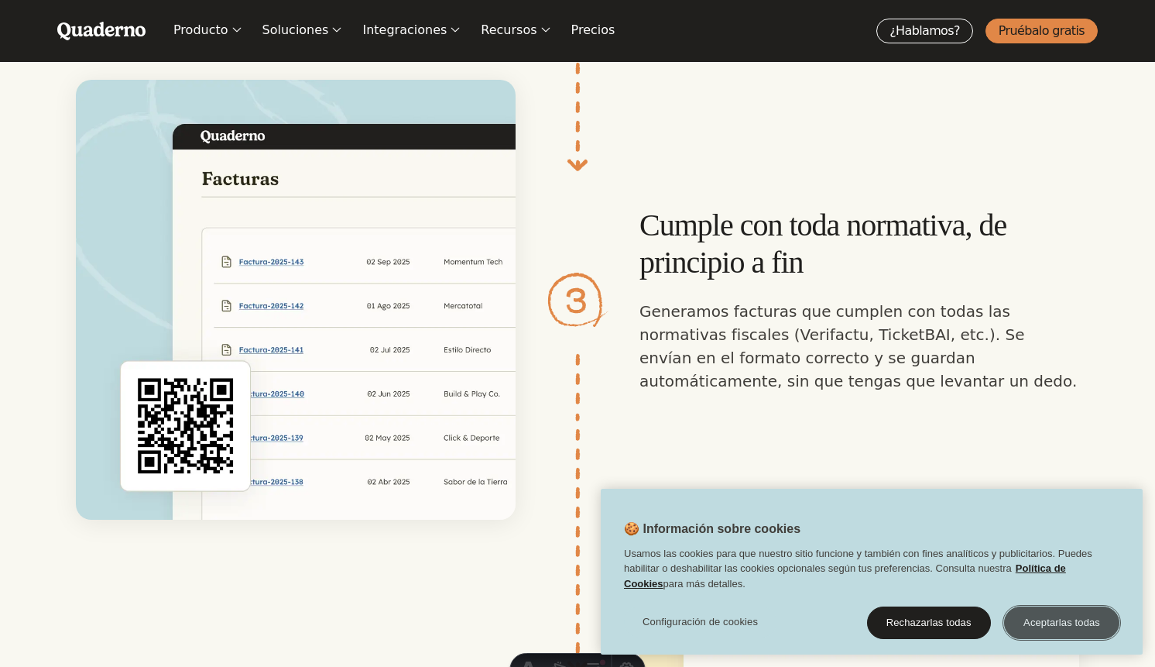
click at [1045, 614] on button "Aceptarlas todas" at bounding box center [1061, 622] width 115 height 33
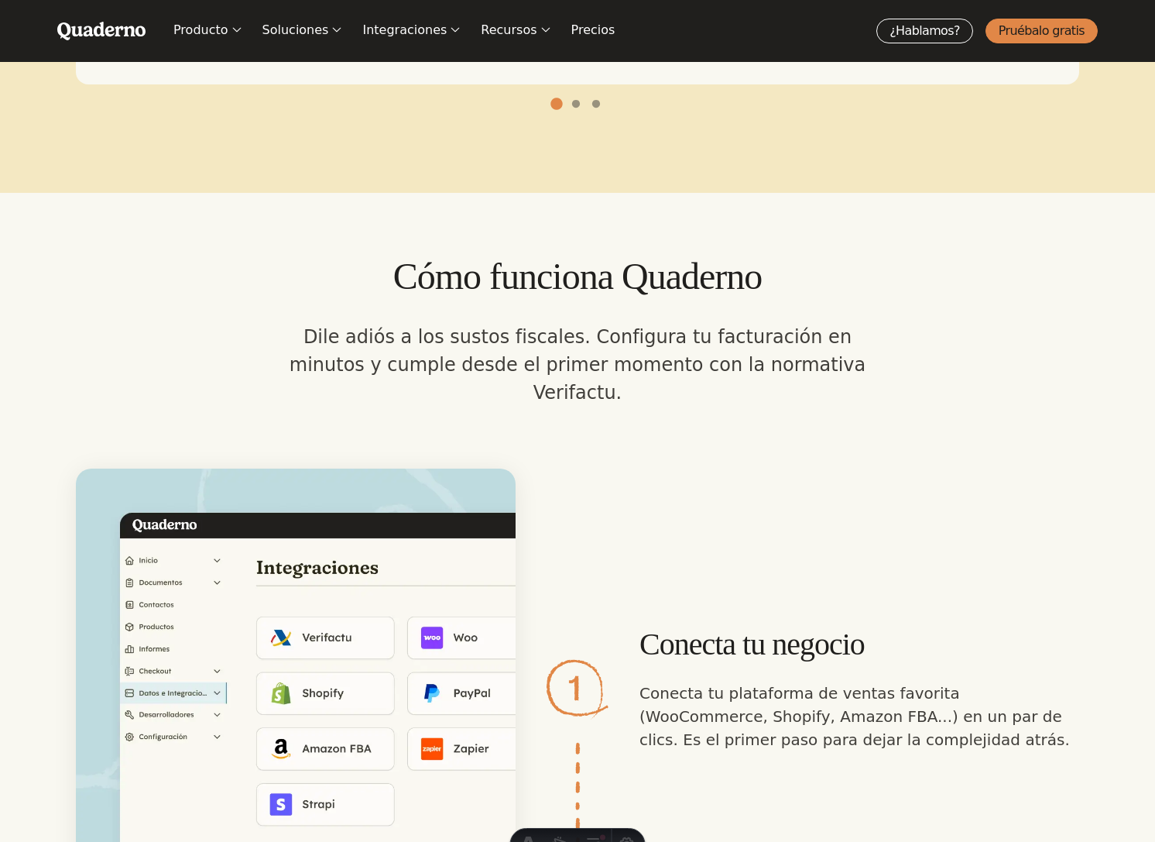
scroll to position [1457, 0]
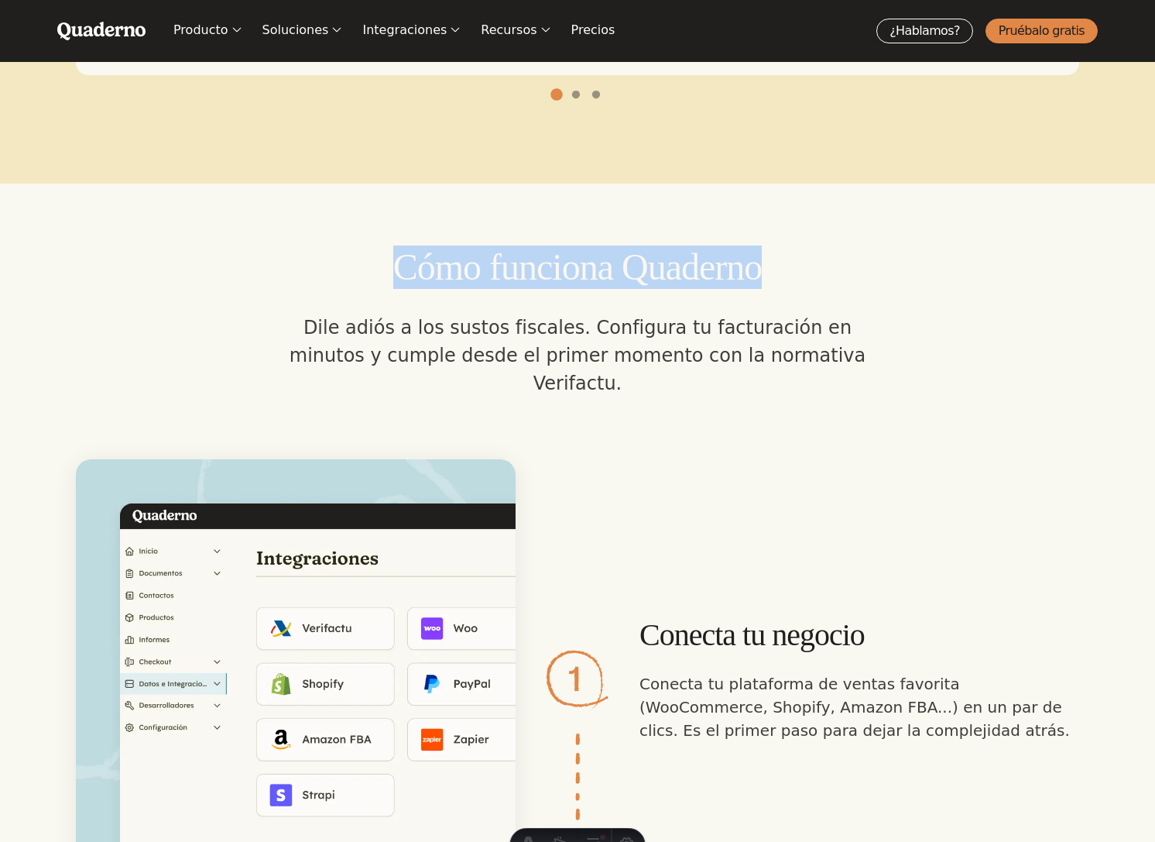
drag, startPoint x: 812, startPoint y: 248, endPoint x: 275, endPoint y: 262, distance: 537.6
click at [272, 261] on h2 "Cómo funciona Quaderno" at bounding box center [578, 266] width 1004 height 43
copy h2 "Cómo funciona Quaderno"
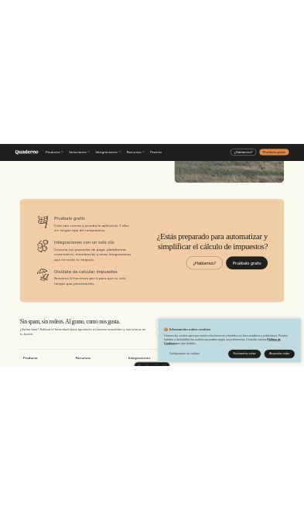
scroll to position [4598, 0]
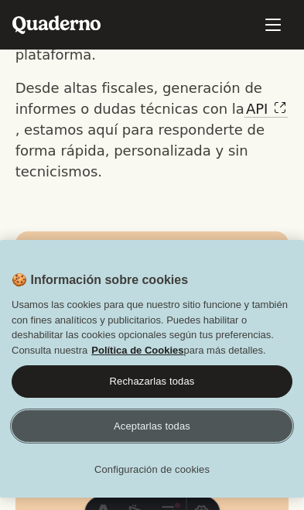
click at [171, 417] on button "Aceptarlas todas" at bounding box center [152, 426] width 281 height 33
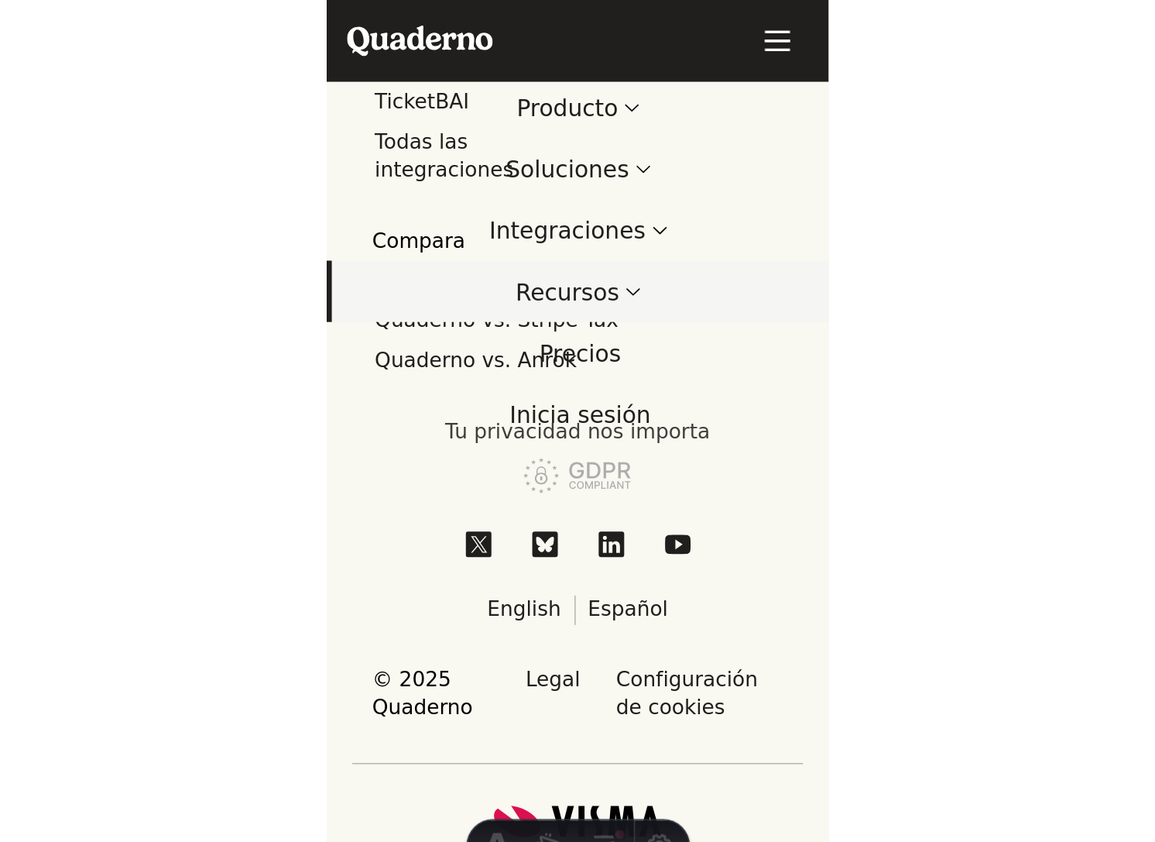
scroll to position [5016, 0]
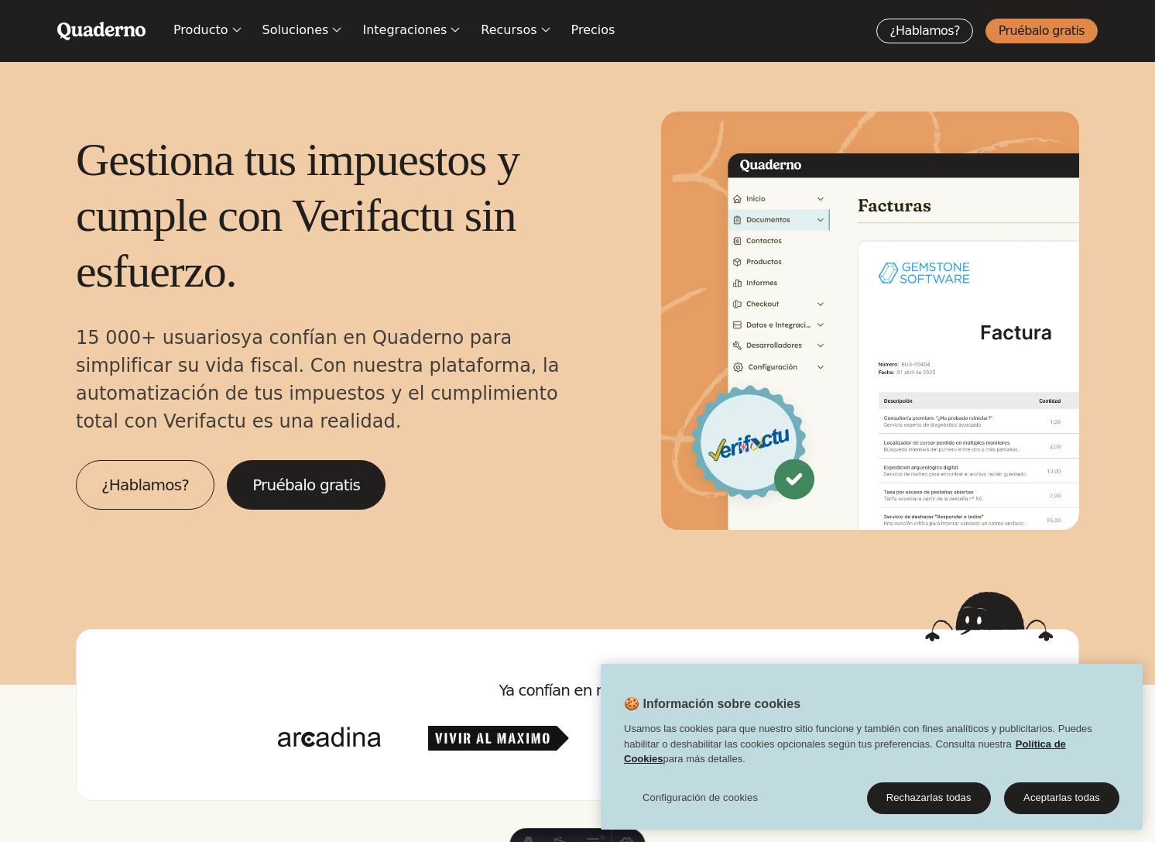
scroll to position [3947, 0]
